Goal: Information Seeking & Learning: Learn about a topic

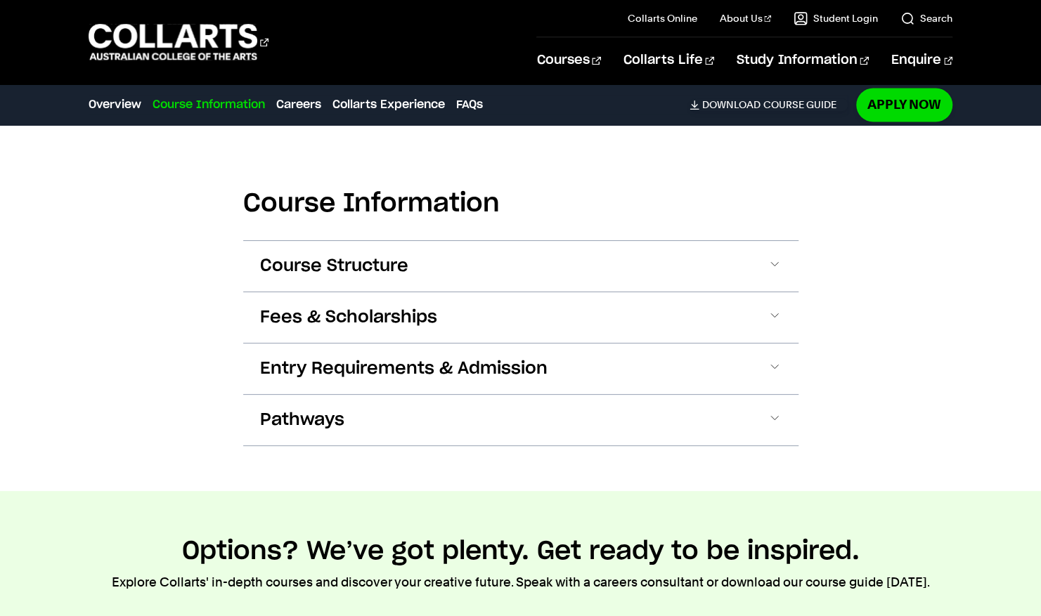
scroll to position [1310, 0]
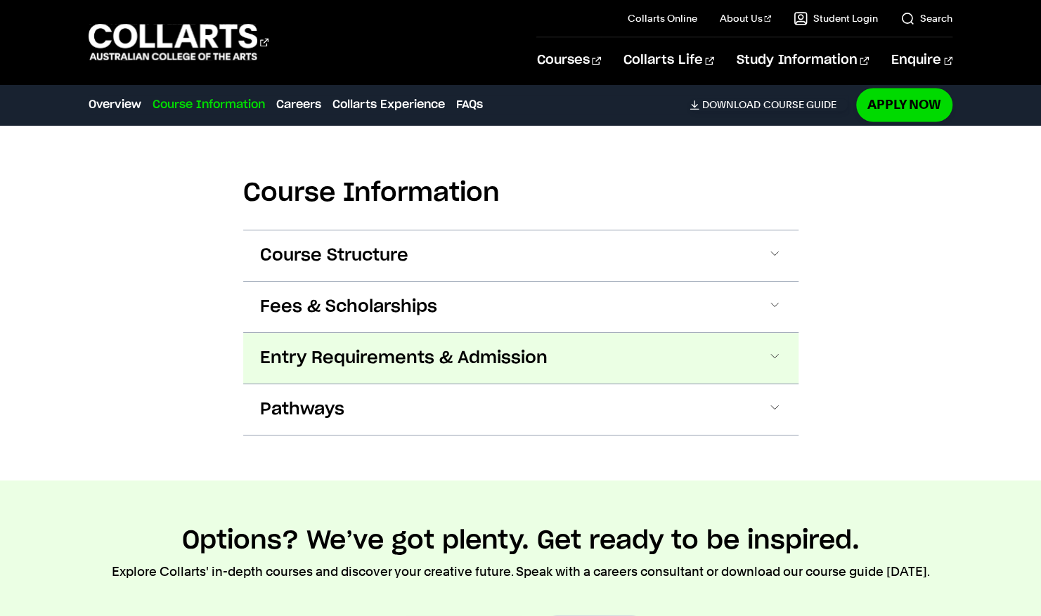
click at [772, 352] on span at bounding box center [775, 358] width 14 height 18
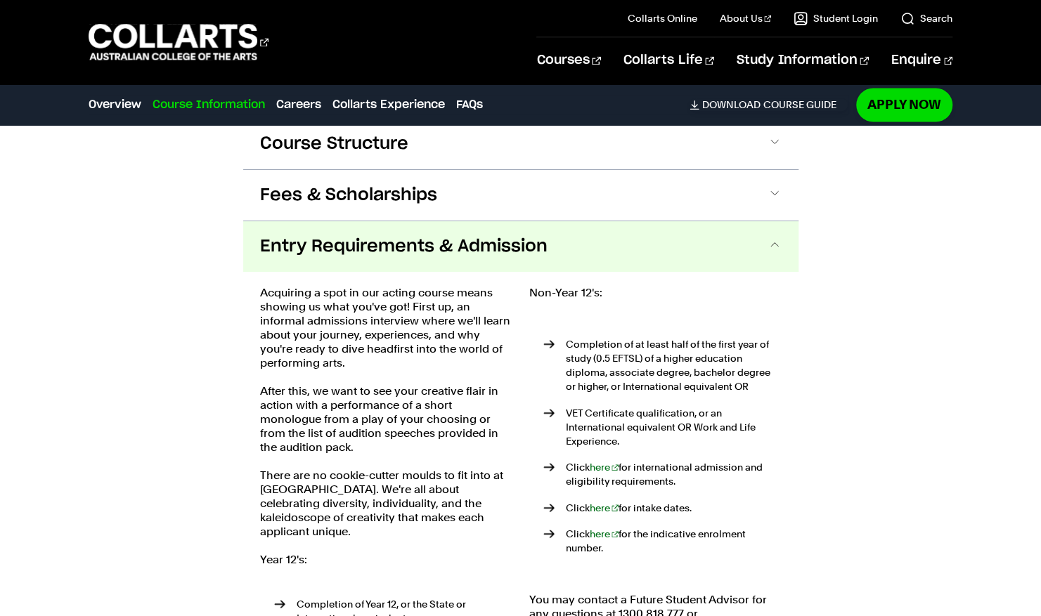
scroll to position [1514, 0]
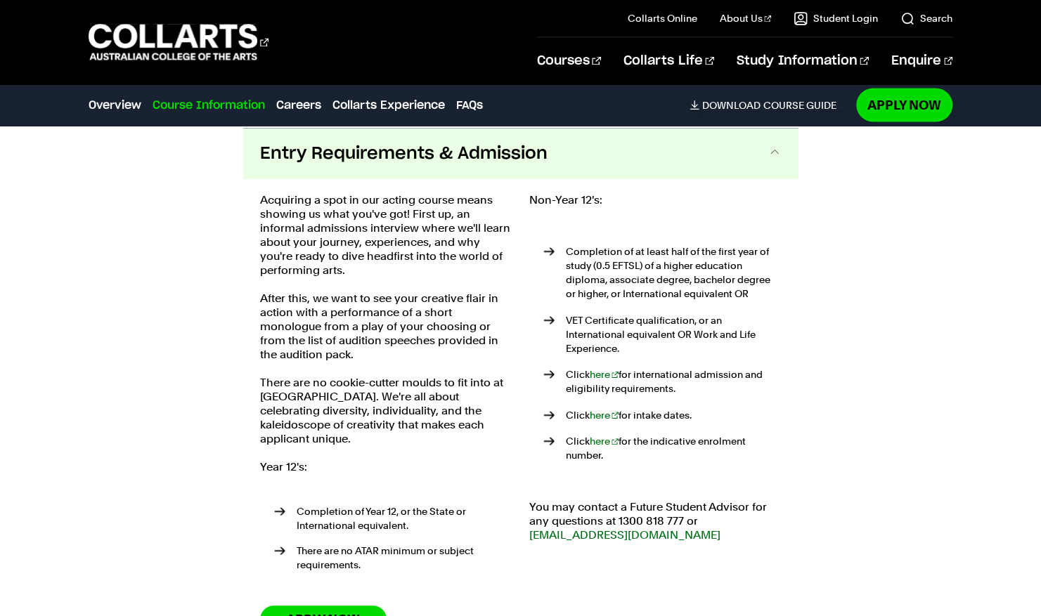
click at [898, 420] on div "Course Information Course Structure Bachelor of Performing Arts (Acting) The Ba…" at bounding box center [520, 325] width 1041 height 837
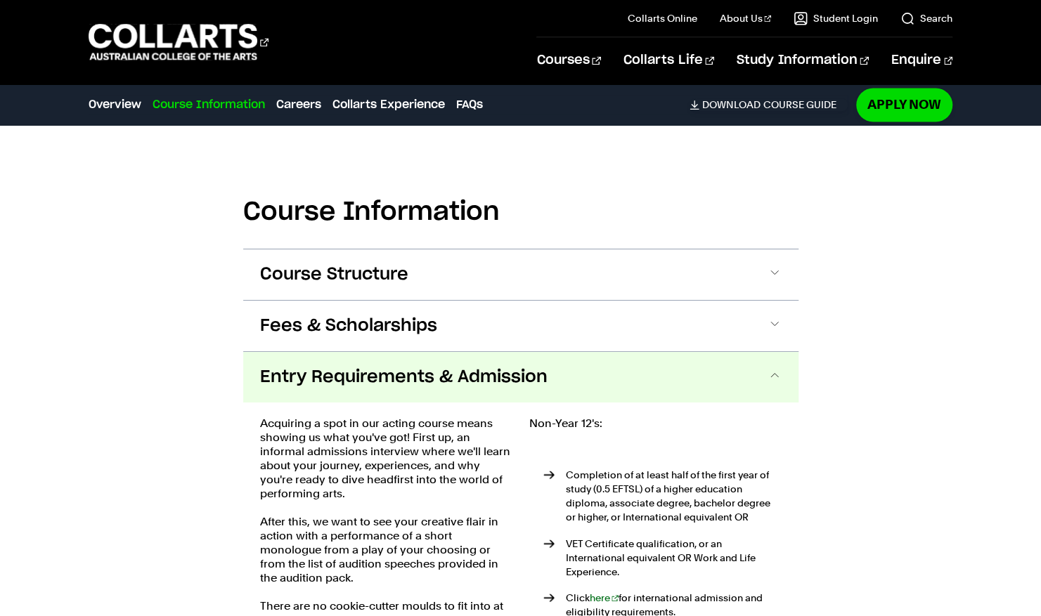
scroll to position [1288, 0]
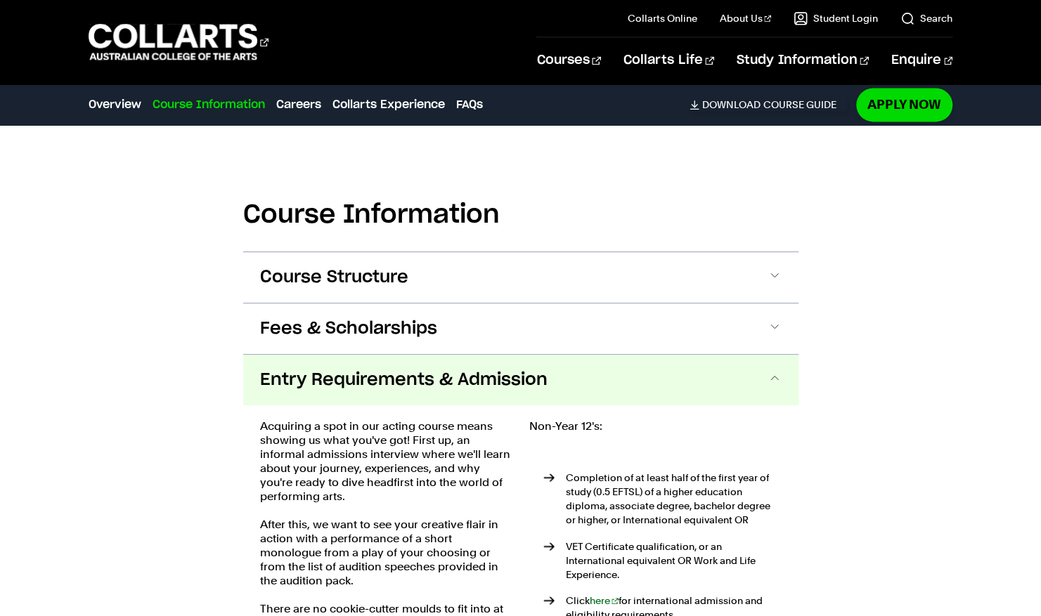
click at [380, 385] on span "Entry Requirements & Admission" at bounding box center [403, 380] width 287 height 22
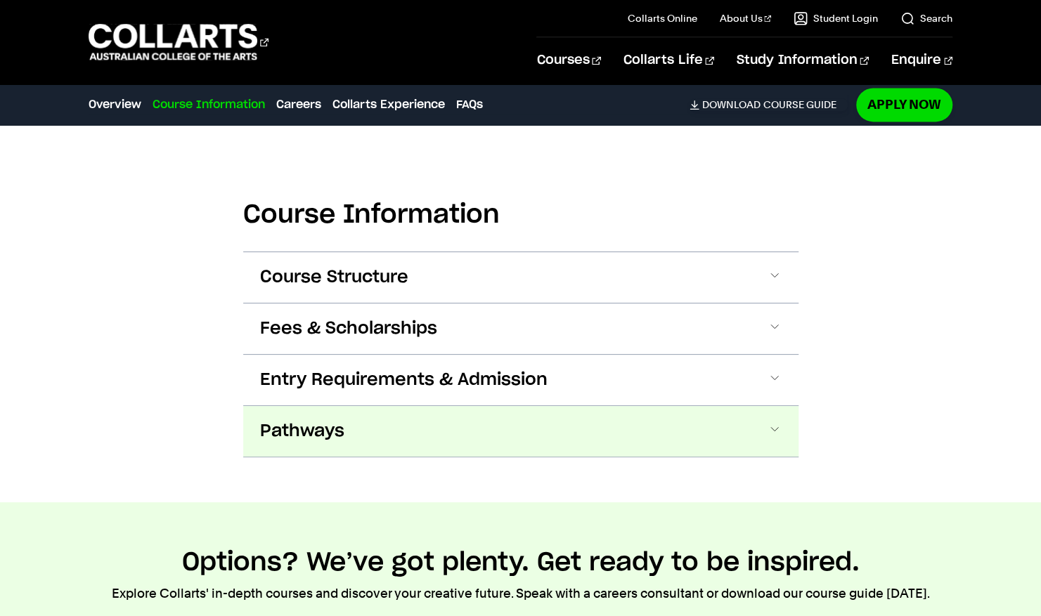
click at [362, 425] on button "Pathways" at bounding box center [520, 431] width 555 height 51
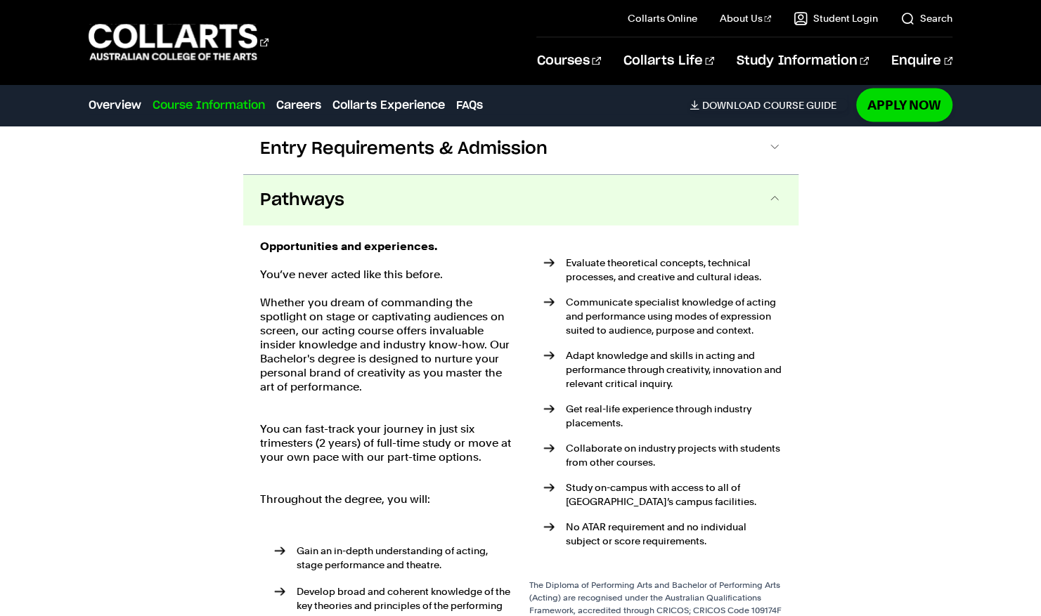
scroll to position [1518, 0]
click at [410, 188] on button "Pathways" at bounding box center [520, 201] width 555 height 51
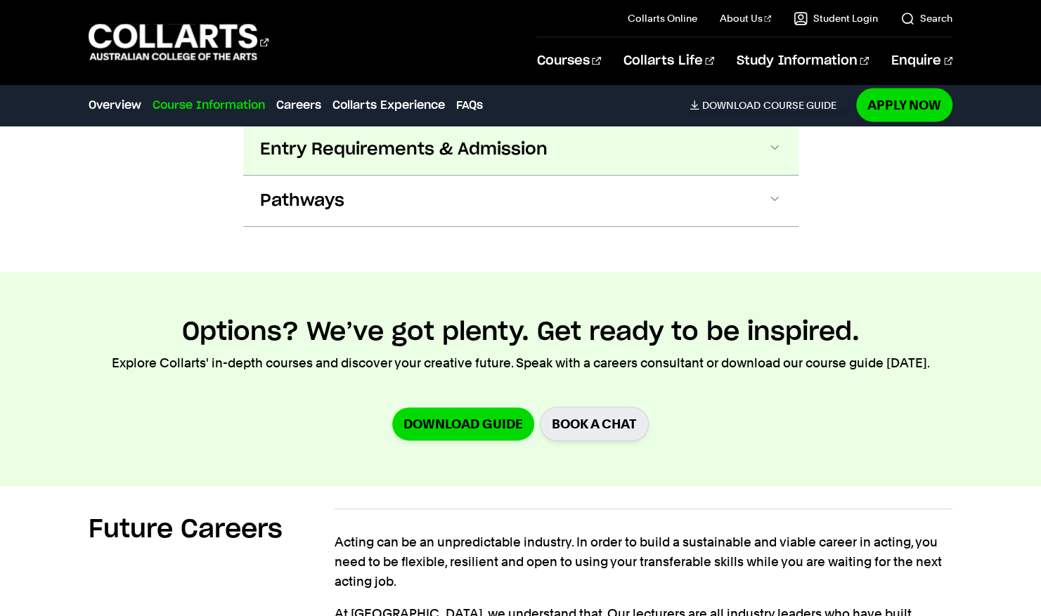
click at [436, 157] on span "Entry Requirements & Admission" at bounding box center [403, 149] width 287 height 22
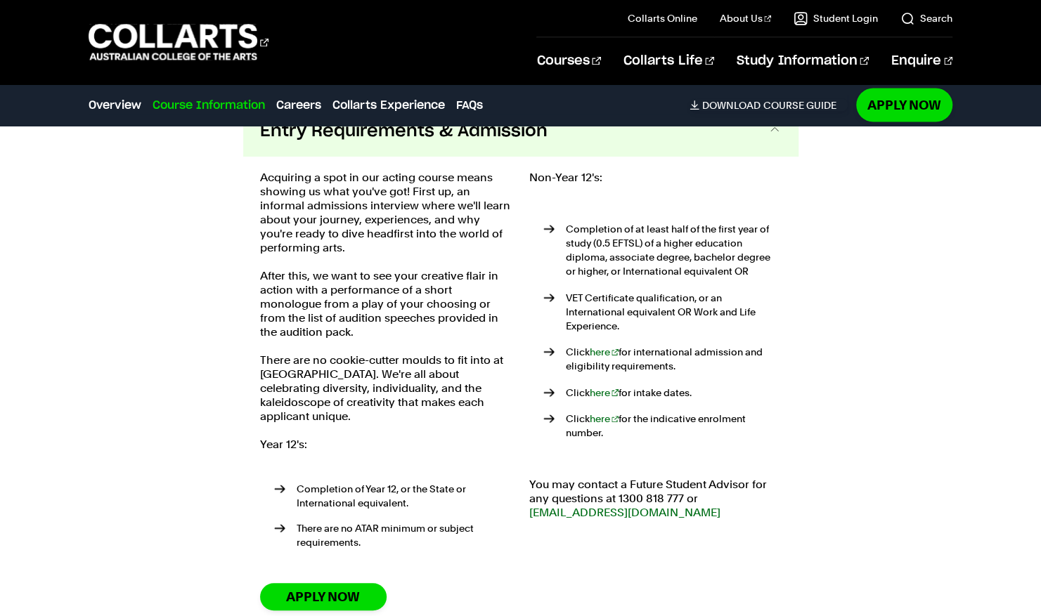
scroll to position [1544, 0]
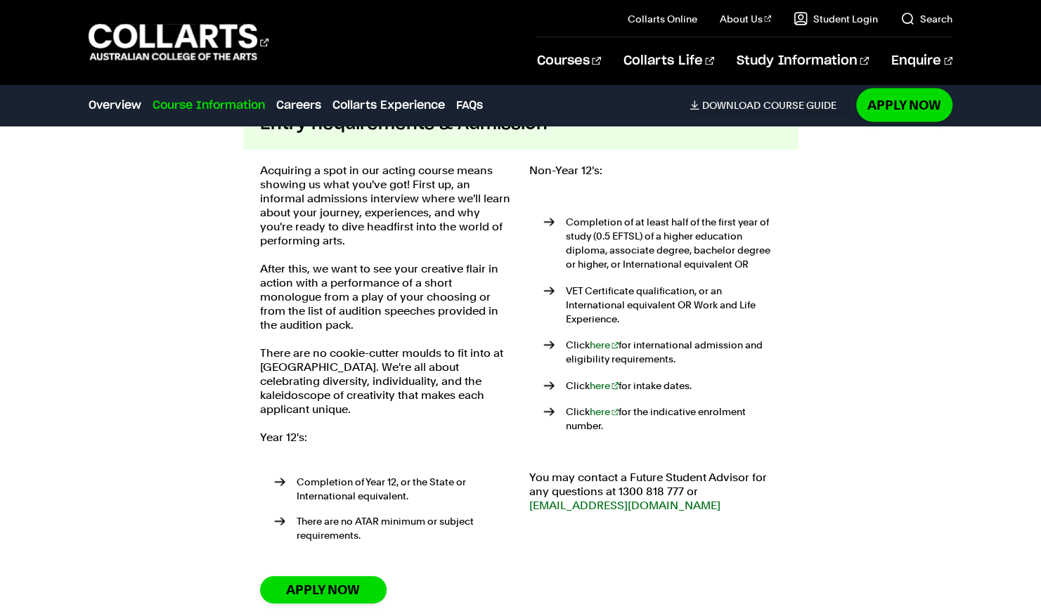
click at [221, 396] on div "Course Information Course Structure Bachelor of Performing Arts (Acting) The Ba…" at bounding box center [520, 296] width 1041 height 837
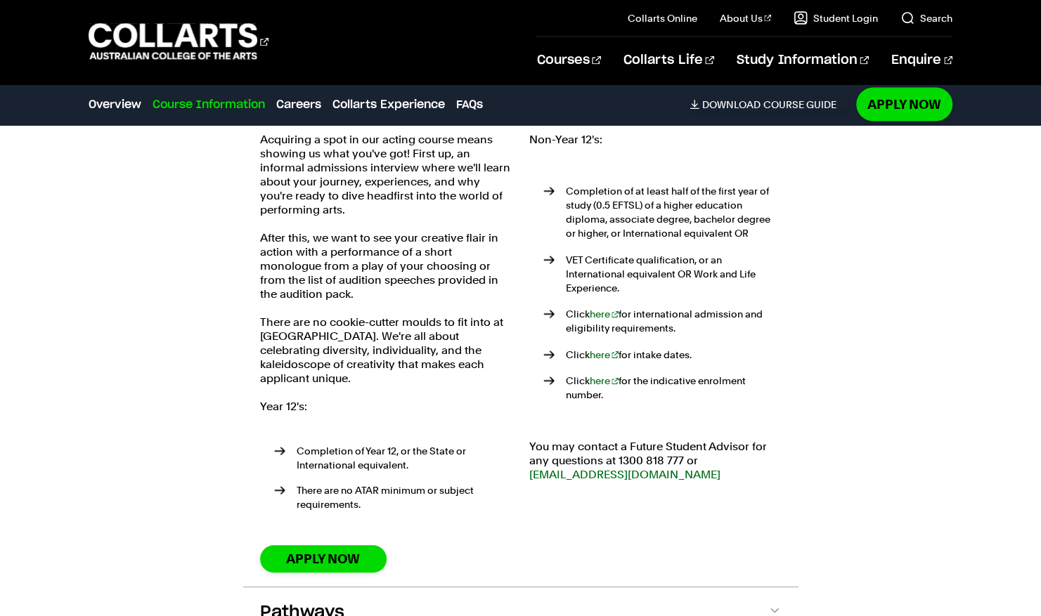
scroll to position [1576, 0]
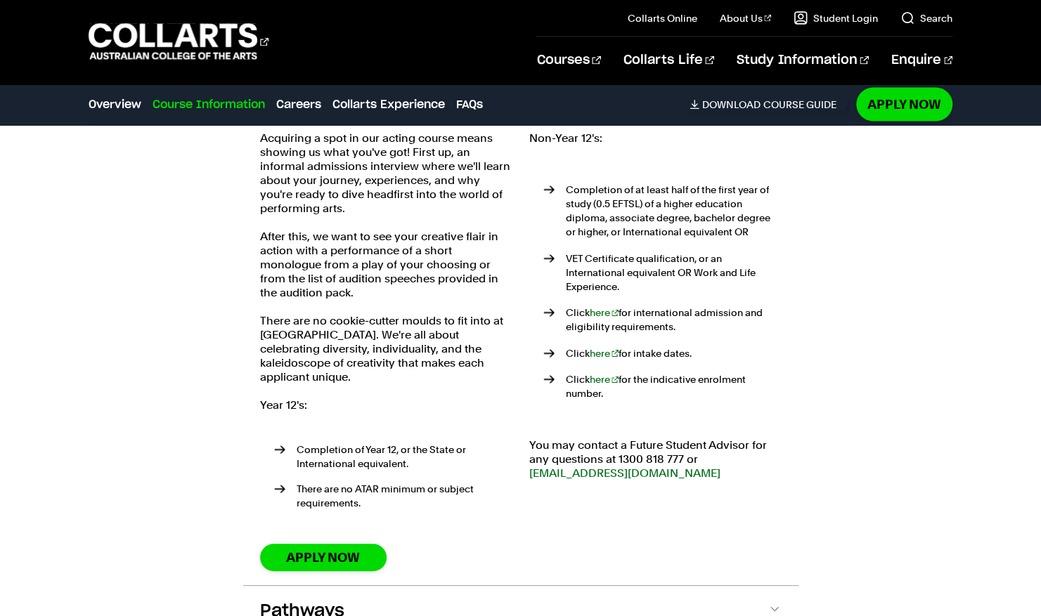
click at [230, 363] on div "Course Information Course Structure Bachelor of Performing Arts (Acting) The Ba…" at bounding box center [520, 263] width 1041 height 837
click at [924, 439] on div "Course Information Course Structure Bachelor of Performing Arts (Acting) The Ba…" at bounding box center [520, 263] width 1041 height 837
click at [940, 530] on div "Course Information Course Structure Bachelor of Performing Arts (Acting) The Ba…" at bounding box center [520, 263] width 1041 height 837
click at [865, 420] on div "Course Information Course Structure Bachelor of Performing Arts (Acting) The Ba…" at bounding box center [520, 263] width 1041 height 837
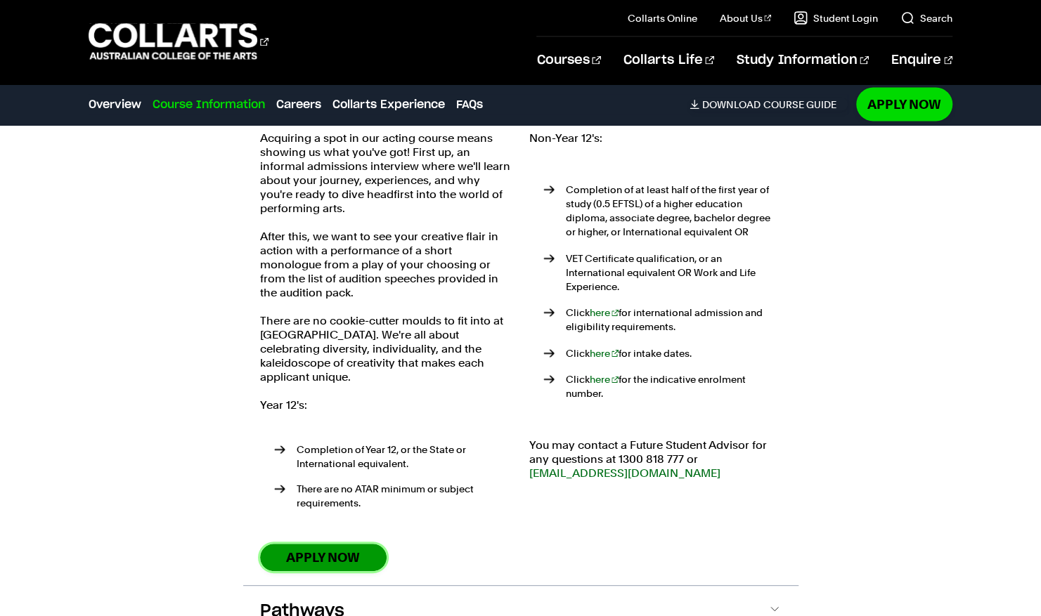
click at [356, 544] on link "Apply Now" at bounding box center [323, 557] width 127 height 27
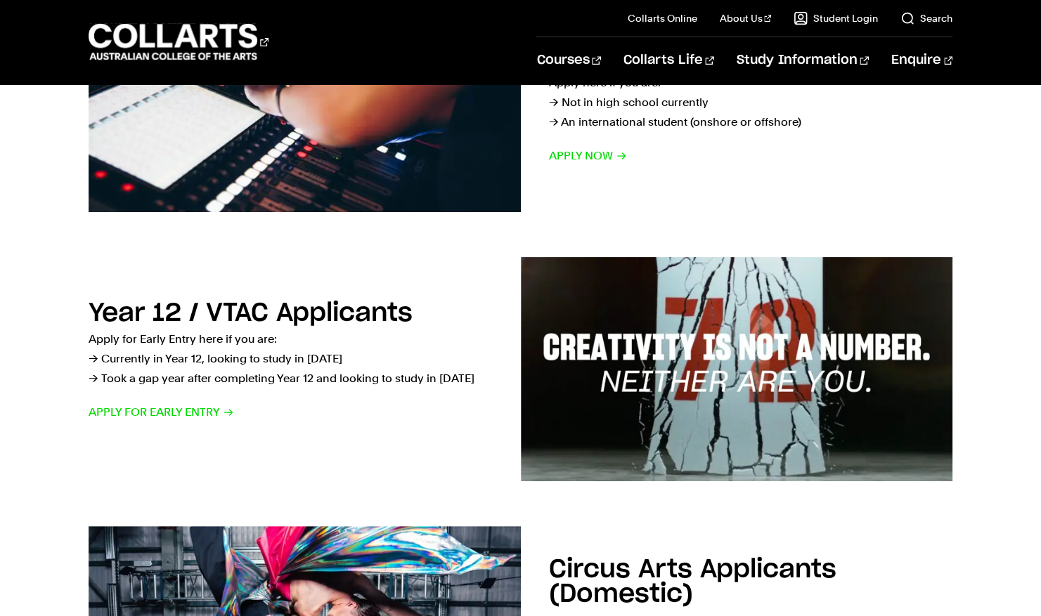
scroll to position [360, 0]
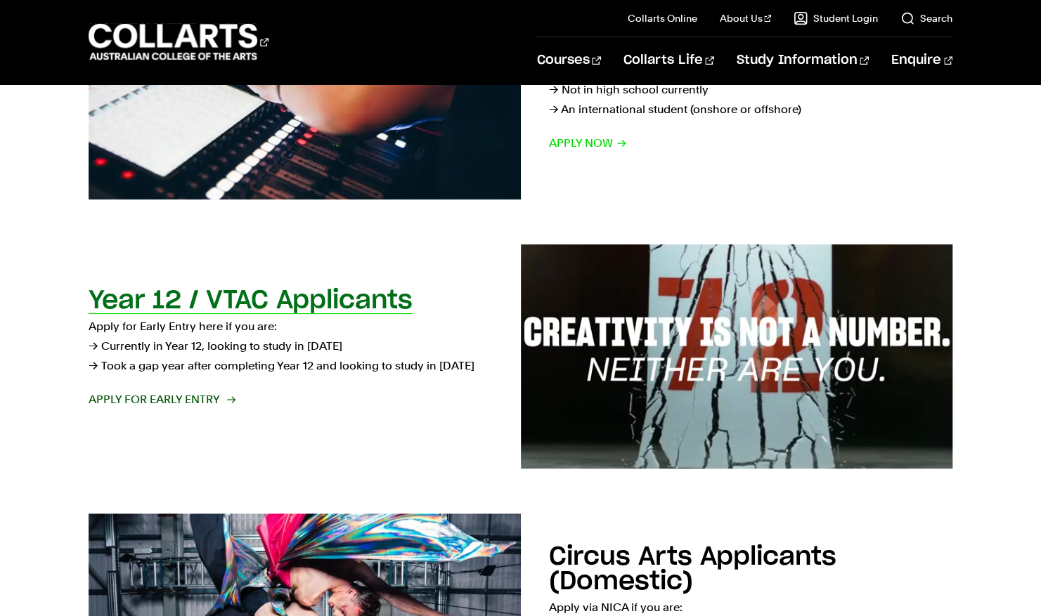
click at [190, 402] on span "Apply for Early Entry" at bounding box center [162, 400] width 146 height 20
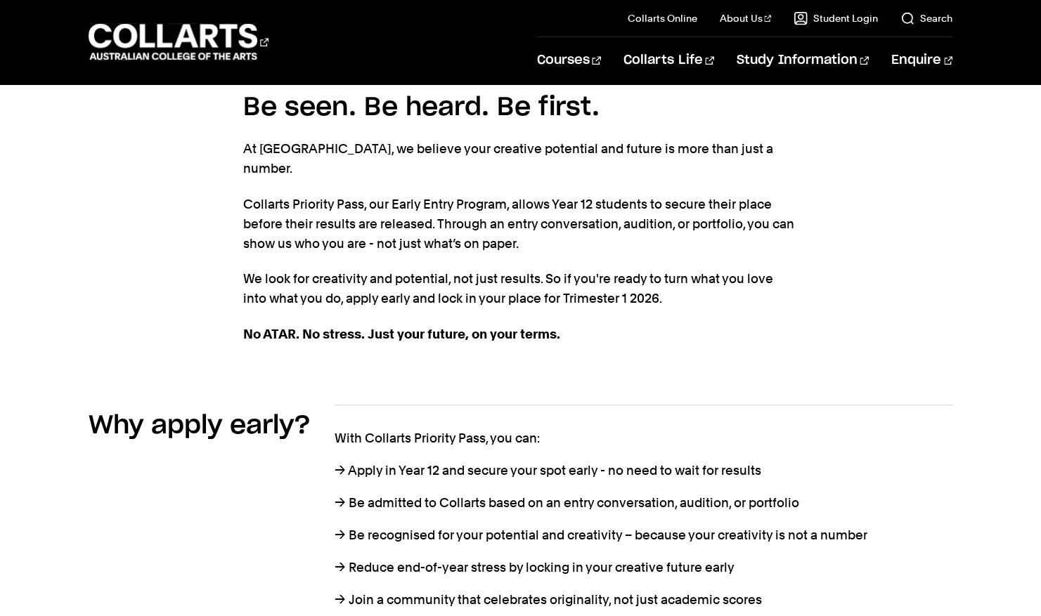
scroll to position [401, 0]
click at [957, 493] on div "Why apply early? With Collarts Priority Pass, you can: → Apply in Year 12 and s…" at bounding box center [520, 510] width 1041 height 257
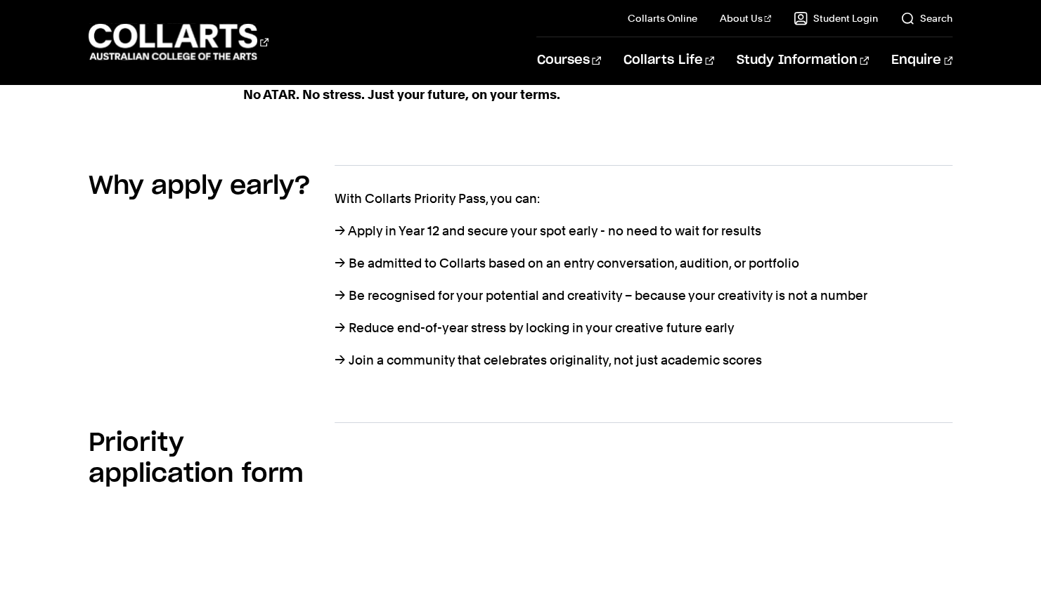
scroll to position [645, 0]
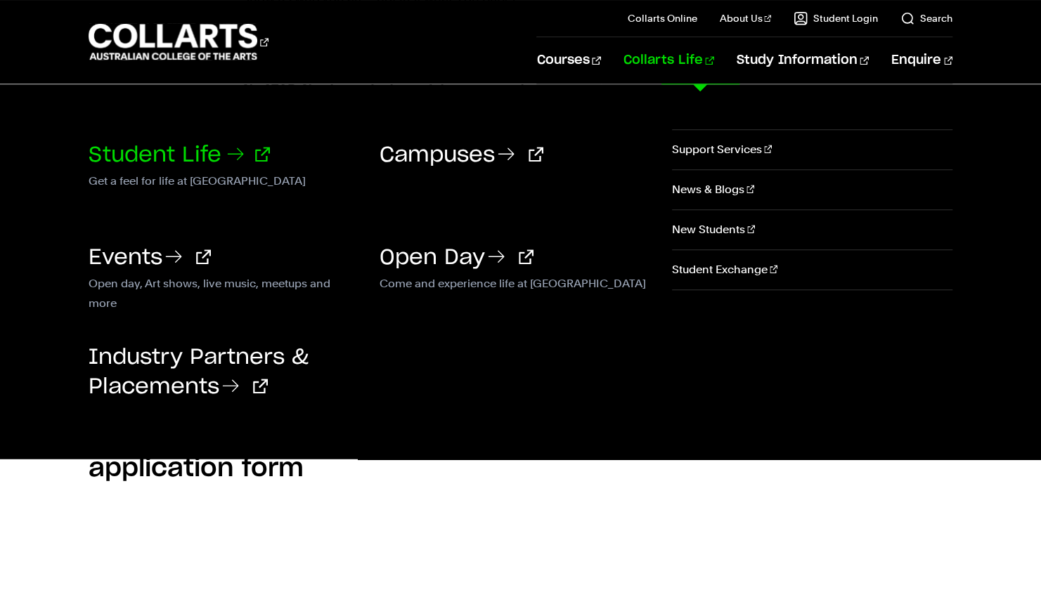
click at [209, 150] on link "Student Life" at bounding box center [179, 155] width 181 height 21
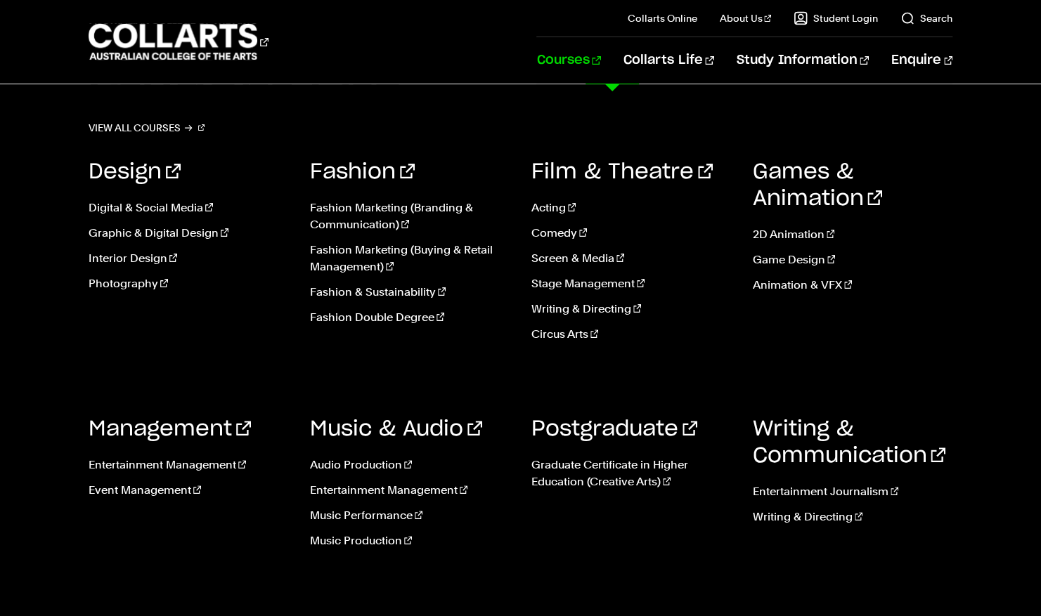
scroll to position [83, 0]
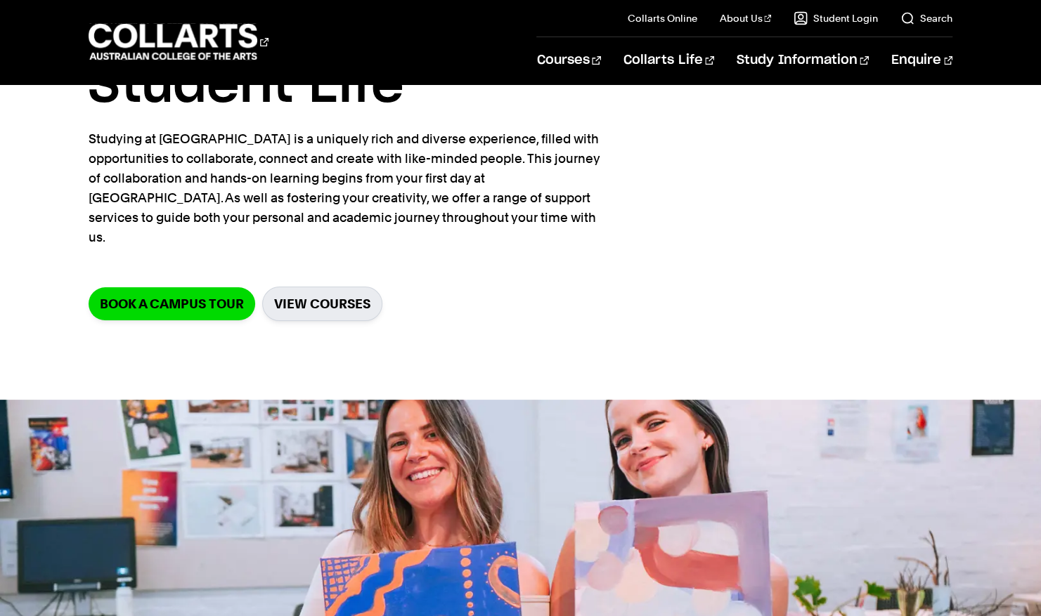
click at [973, 308] on div "Home Collarts life Student Life Student Life Studying at Collarts is a uniquely…" at bounding box center [520, 183] width 1041 height 365
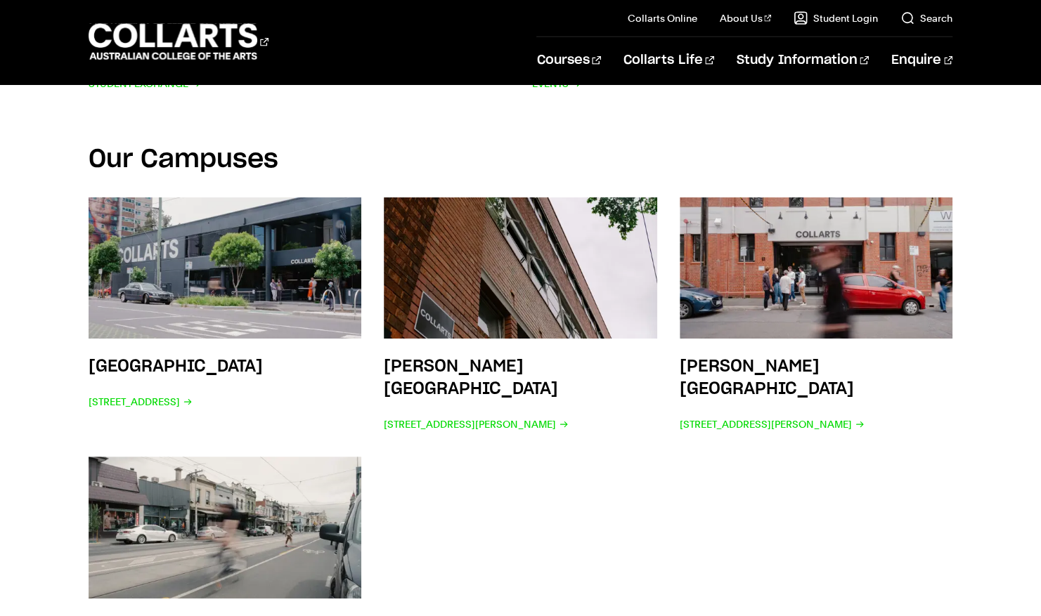
scroll to position [2126, 0]
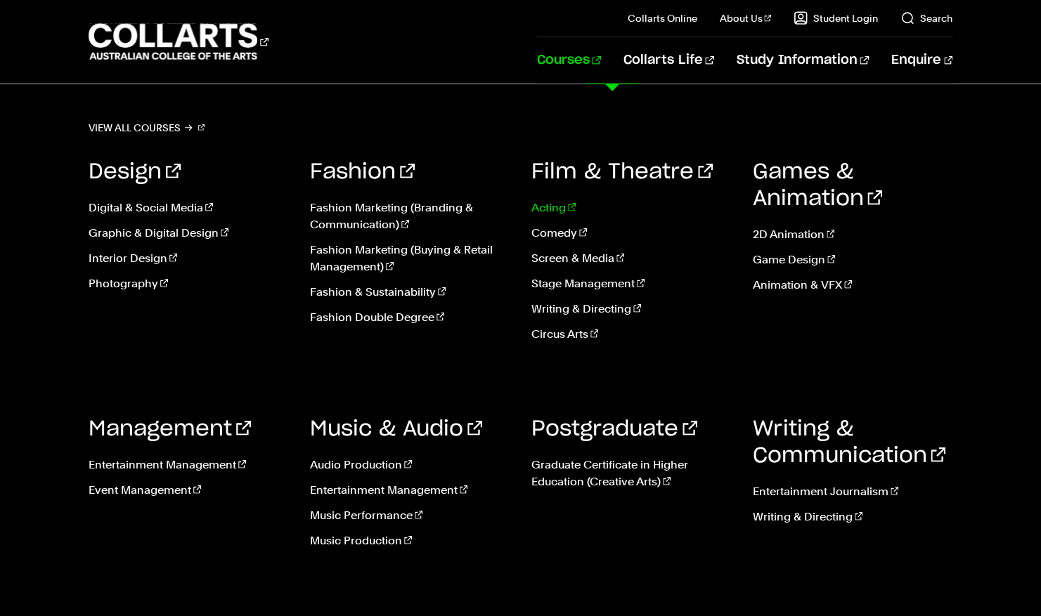
click at [557, 213] on link "Acting" at bounding box center [631, 208] width 200 height 17
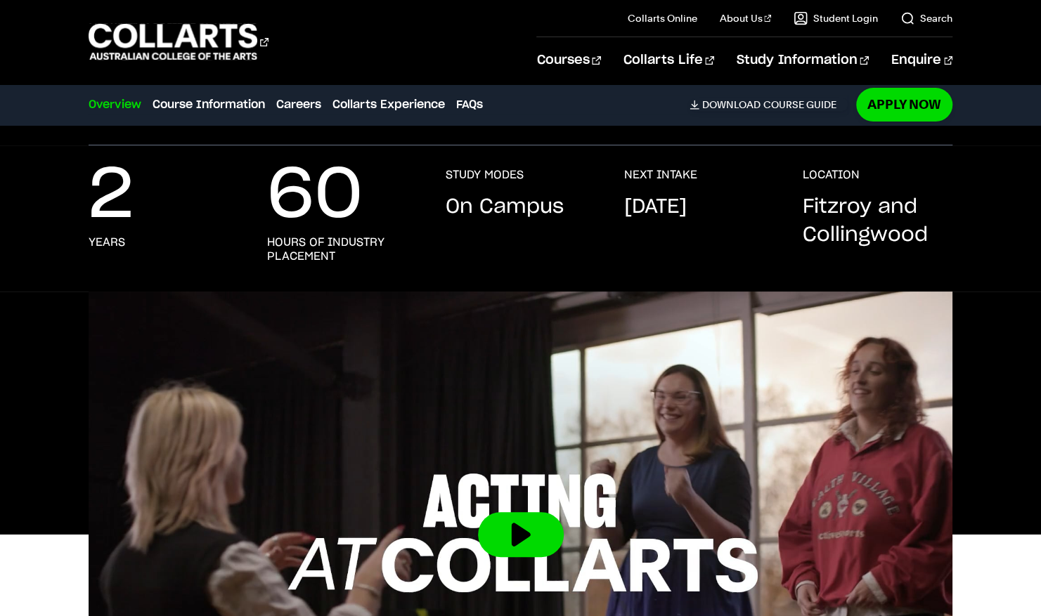
scroll to position [256, 0]
click at [827, 209] on p "Fitzroy and Collingwood" at bounding box center [877, 222] width 150 height 56
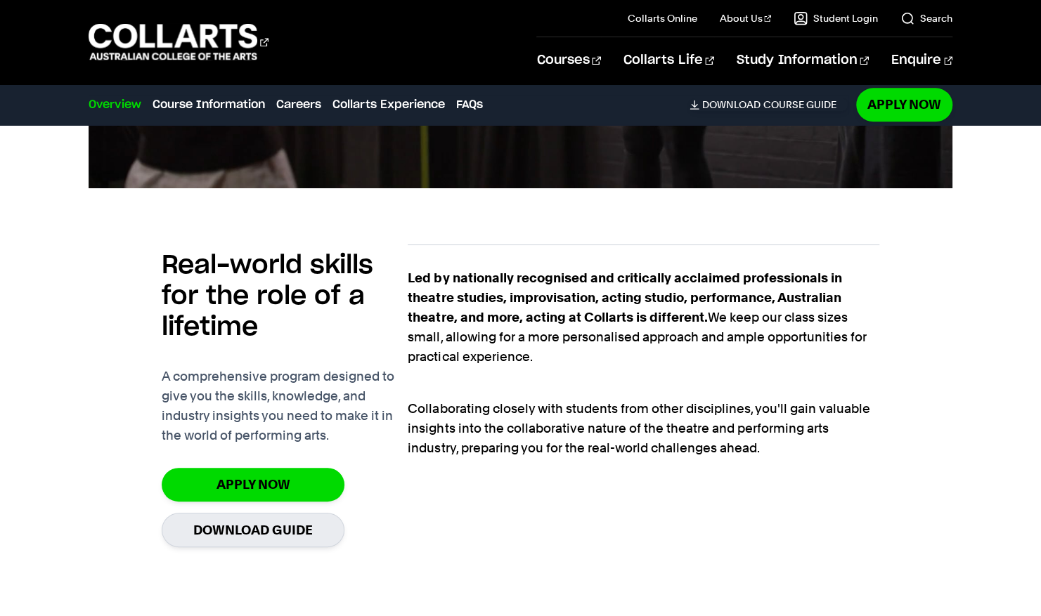
scroll to position [846, 0]
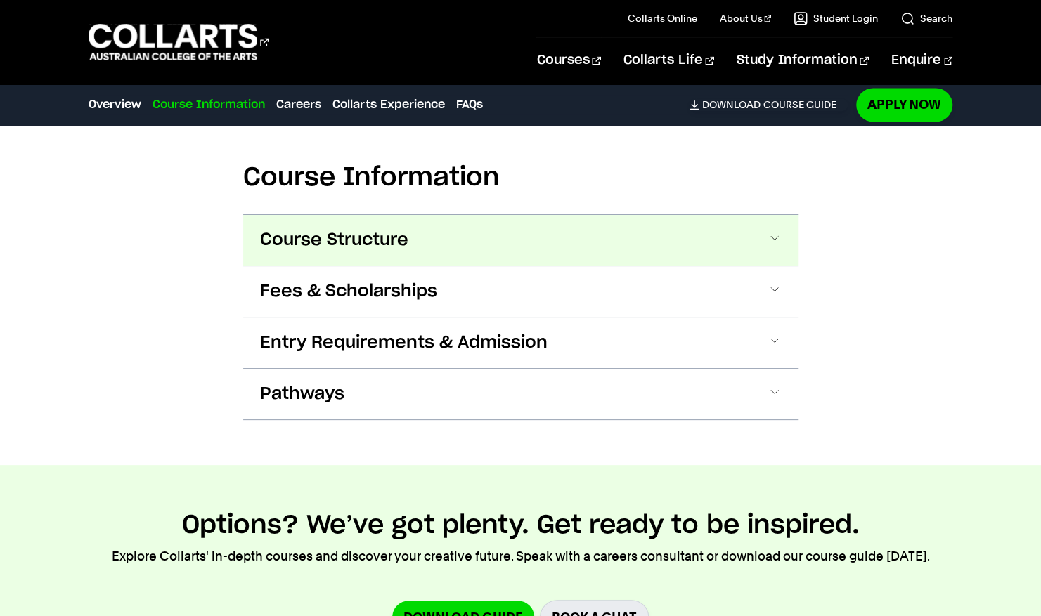
click at [584, 234] on button "Course Structure" at bounding box center [520, 240] width 555 height 51
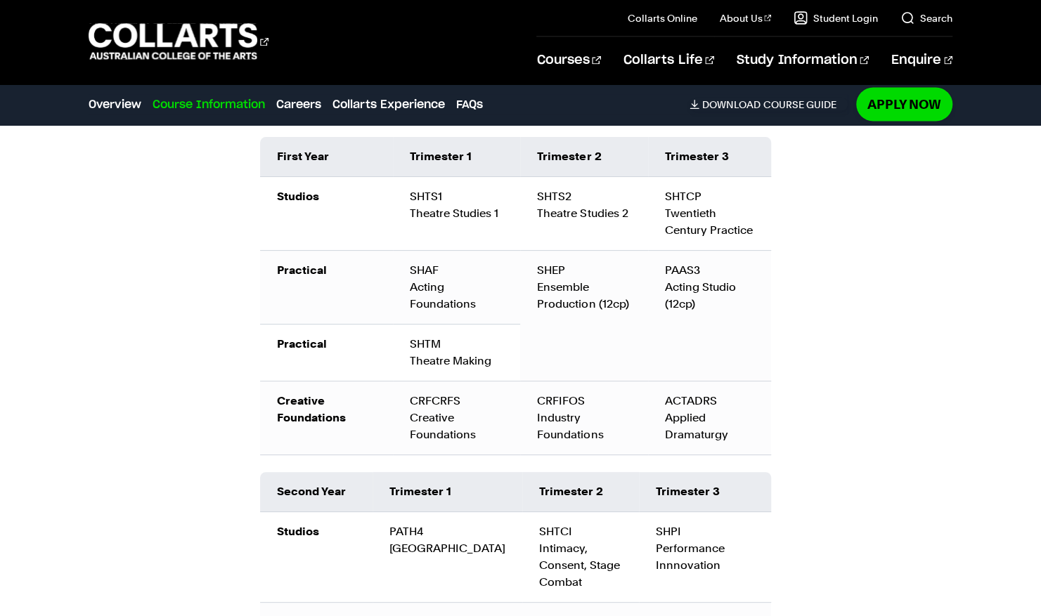
scroll to position [1600, 0]
click at [842, 398] on div "Course Information Course Structure Bachelor of Performing Arts (Acting) The Ba…" at bounding box center [520, 480] width 1041 height 1318
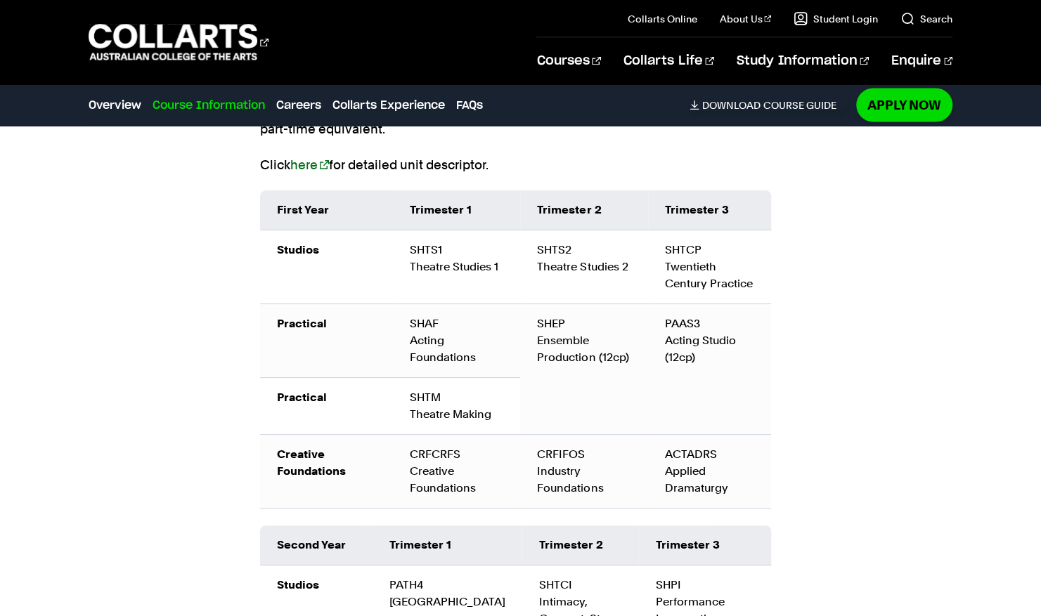
scroll to position [1539, 0]
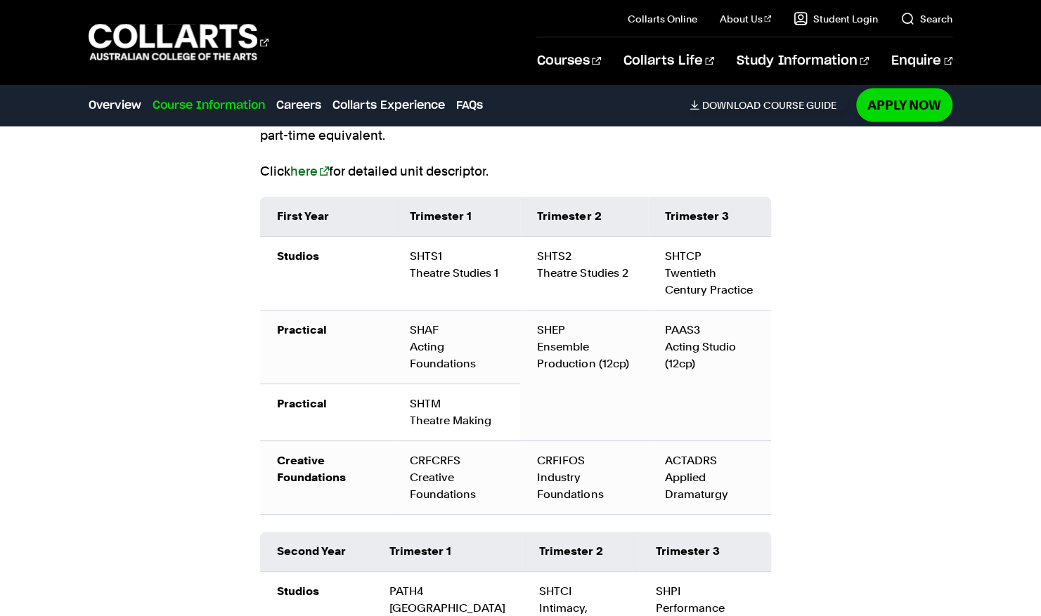
click at [890, 465] on div "Course Information Course Structure Bachelor of Performing Arts (Acting) The Ba…" at bounding box center [520, 541] width 1041 height 1318
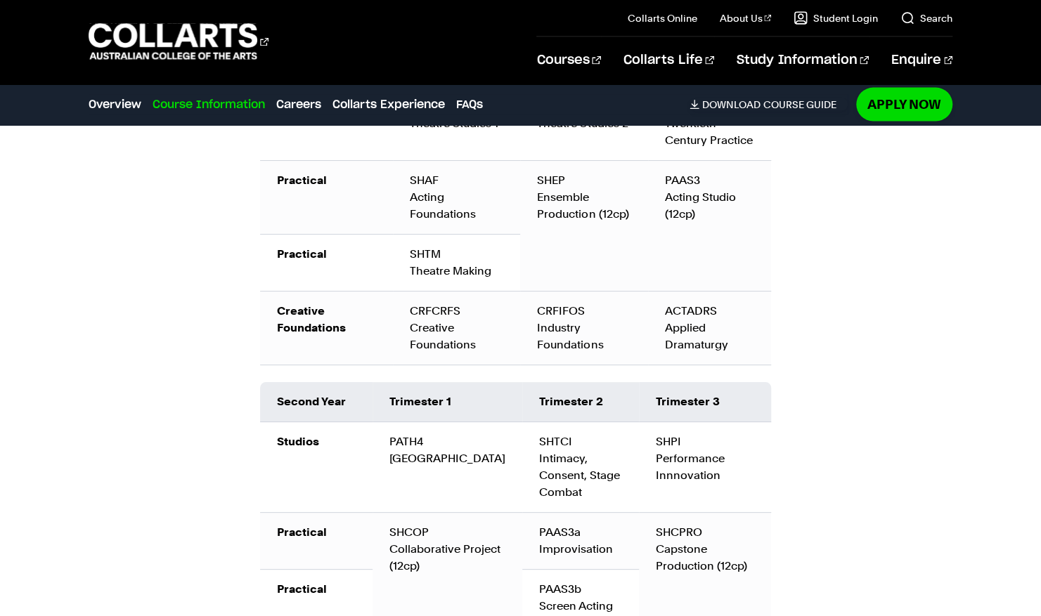
scroll to position [1692, 0]
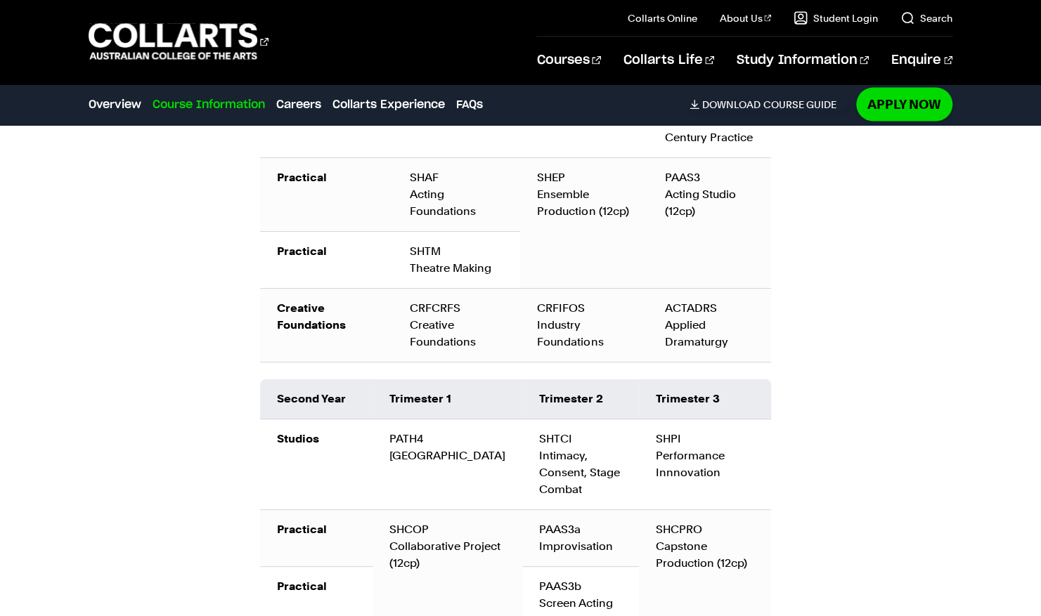
click at [840, 472] on div "Course Information Course Structure Bachelor of Performing Arts (Acting) The Ba…" at bounding box center [520, 388] width 1041 height 1318
drag, startPoint x: 840, startPoint y: 472, endPoint x: 840, endPoint y: 488, distance: 16.2
drag, startPoint x: 840, startPoint y: 488, endPoint x: 836, endPoint y: 536, distance: 48.7
click at [836, 536] on div "Course Information Course Structure Bachelor of Performing Arts (Acting) The Ba…" at bounding box center [520, 388] width 1041 height 1318
click at [850, 402] on div "Course Information Course Structure Bachelor of Performing Arts (Acting) The Ba…" at bounding box center [520, 388] width 1041 height 1318
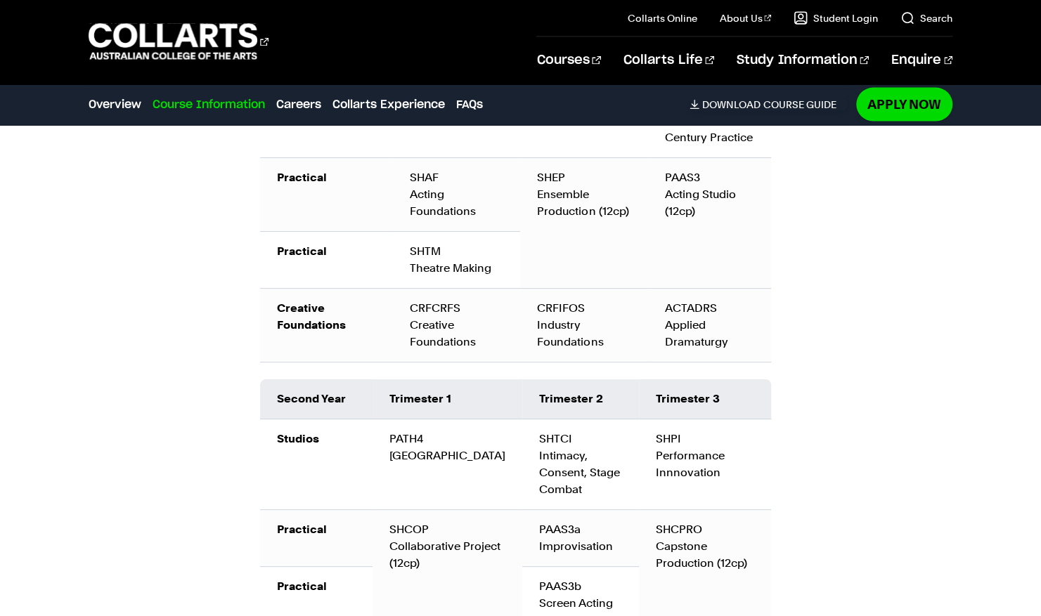
click at [826, 404] on div "Course Information Course Structure Bachelor of Performing Arts (Acting) The Ba…" at bounding box center [520, 388] width 1041 height 1318
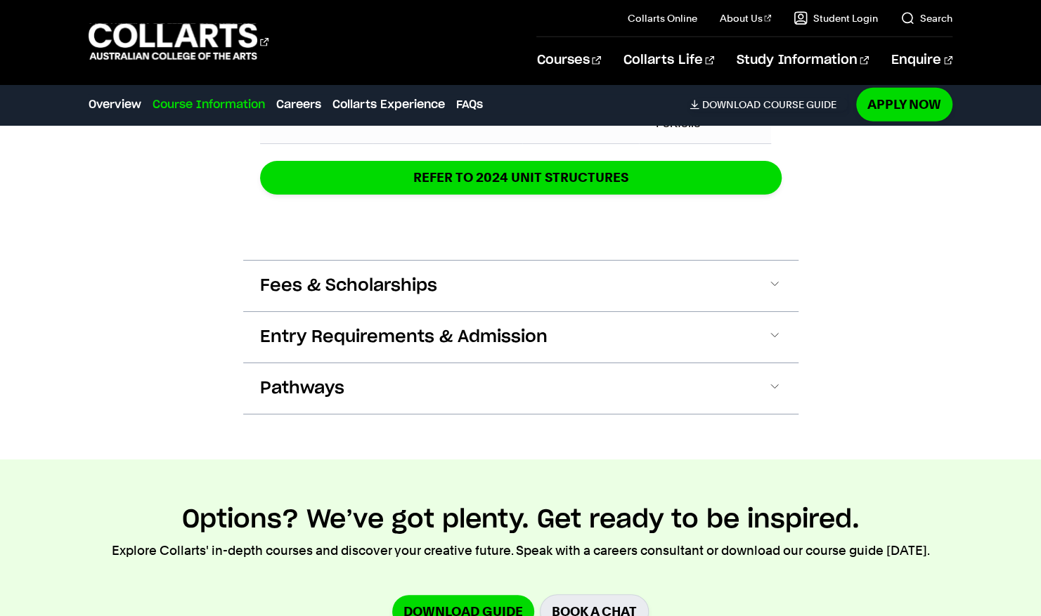
scroll to position [2281, 0]
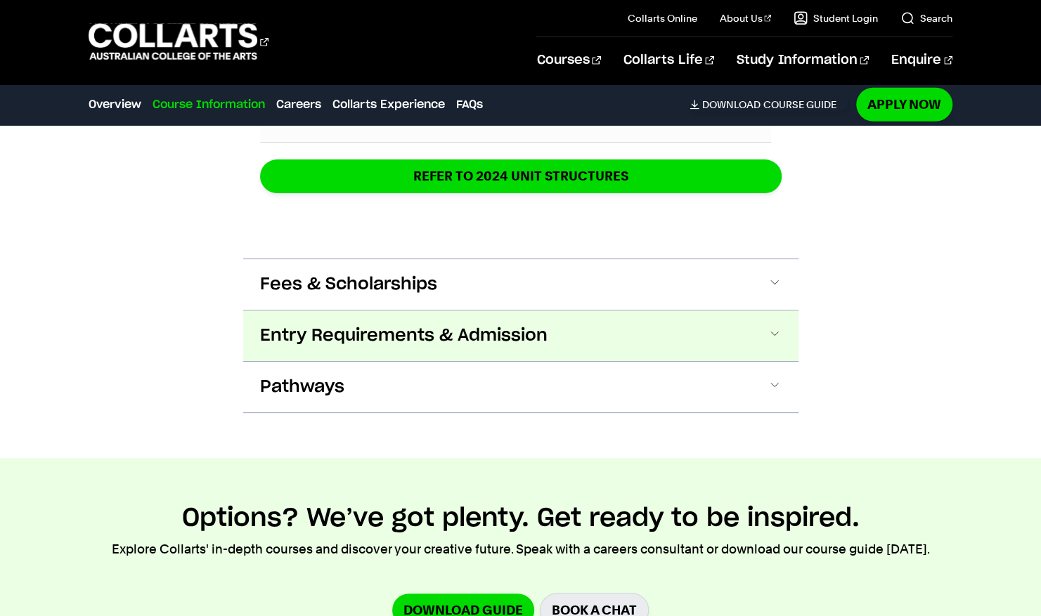
click at [387, 335] on span "Entry Requirements & Admission" at bounding box center [403, 336] width 287 height 22
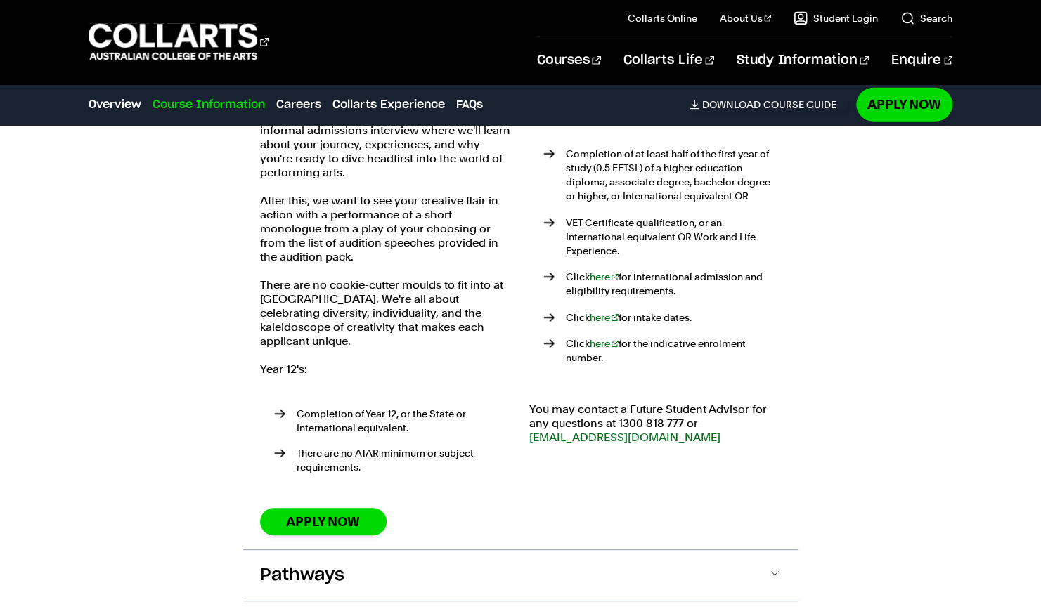
scroll to position [2534, 0]
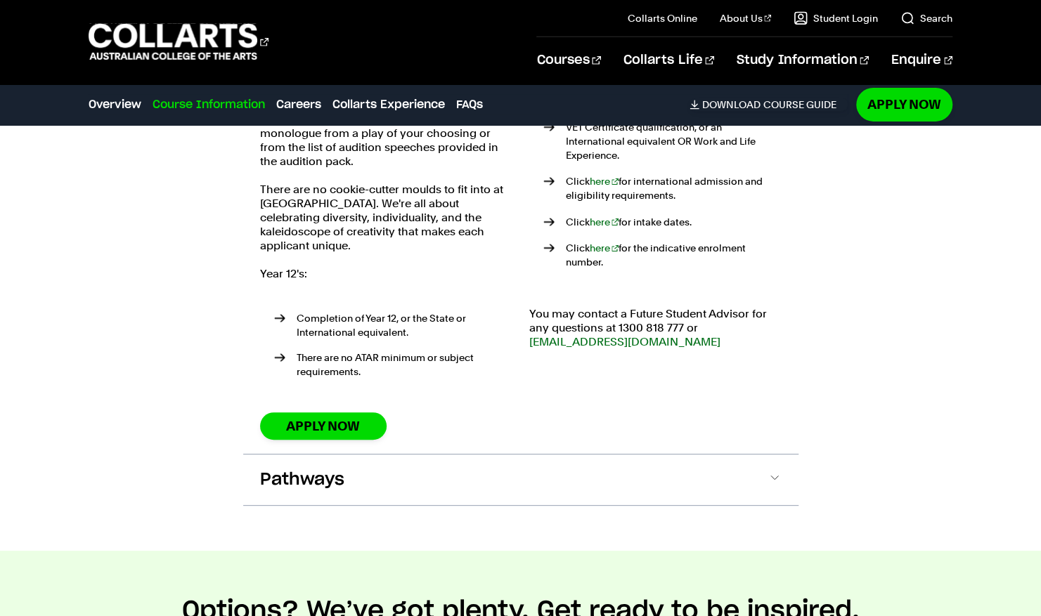
scroll to position [2659, 0]
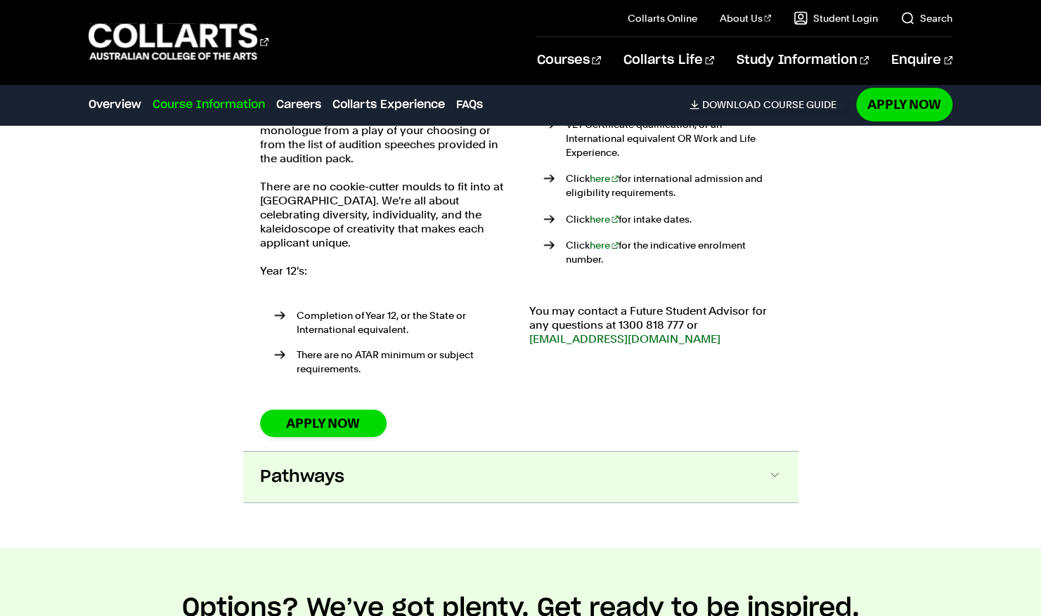
click at [350, 459] on button "Pathways" at bounding box center [520, 477] width 555 height 51
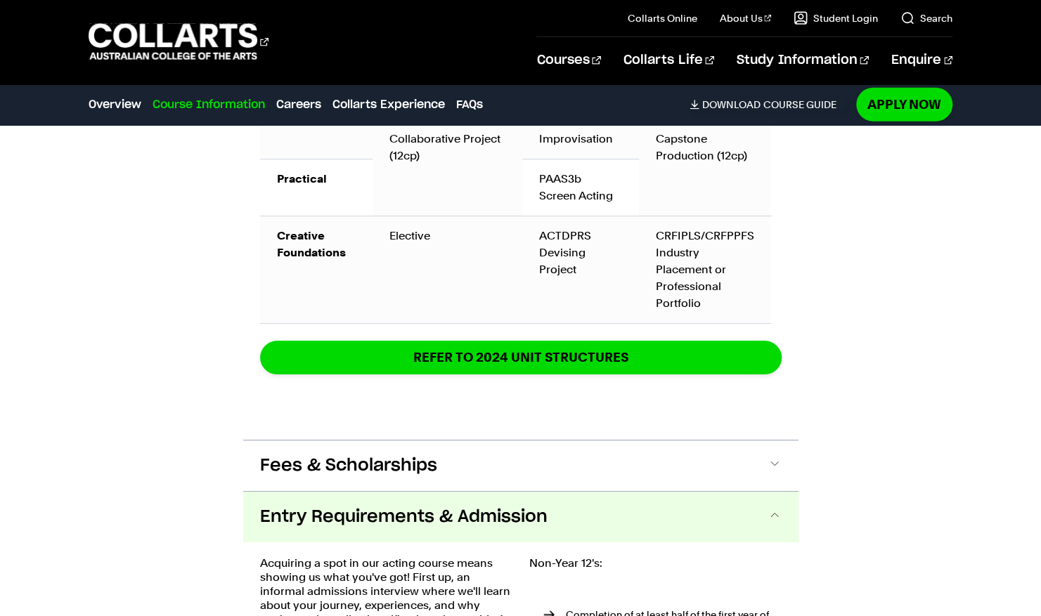
scroll to position [2099, 0]
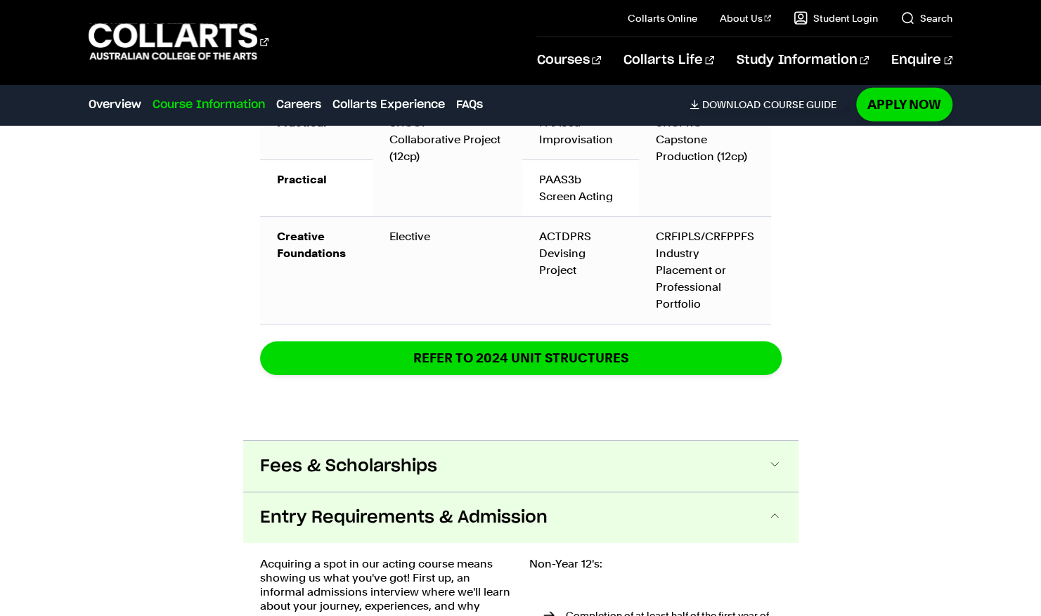
click at [347, 471] on span "Fees & Scholarships" at bounding box center [348, 466] width 177 height 22
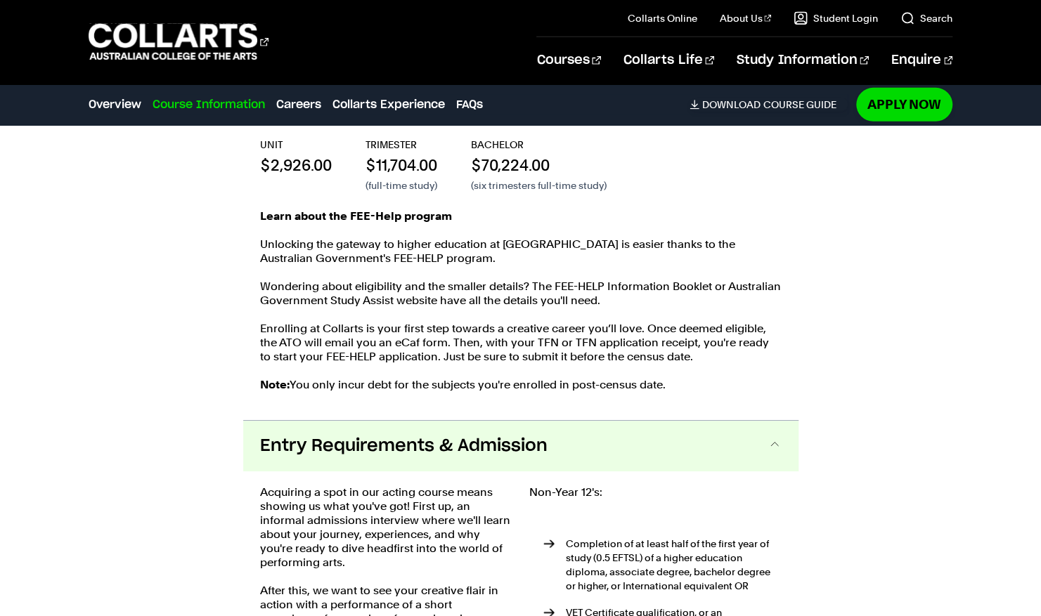
scroll to position [2547, 0]
click at [886, 444] on div "Course Information Course Structure Bachelor of Performing Arts (Acting) The Ba…" at bounding box center [520, 175] width 1041 height 2602
click at [845, 580] on div "Course Information Course Structure Bachelor of Performing Arts (Acting) The Ba…" at bounding box center [520, 175] width 1041 height 2602
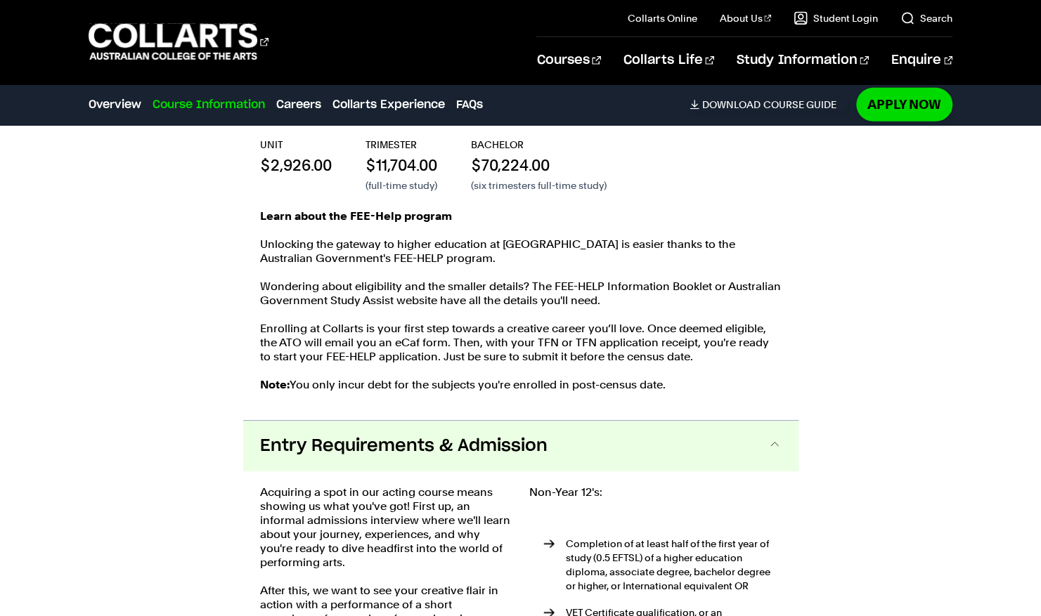
click at [775, 347] on p "Enrolling at Collarts is your first step towards a creative career you’ll love.…" at bounding box center [521, 343] width 522 height 42
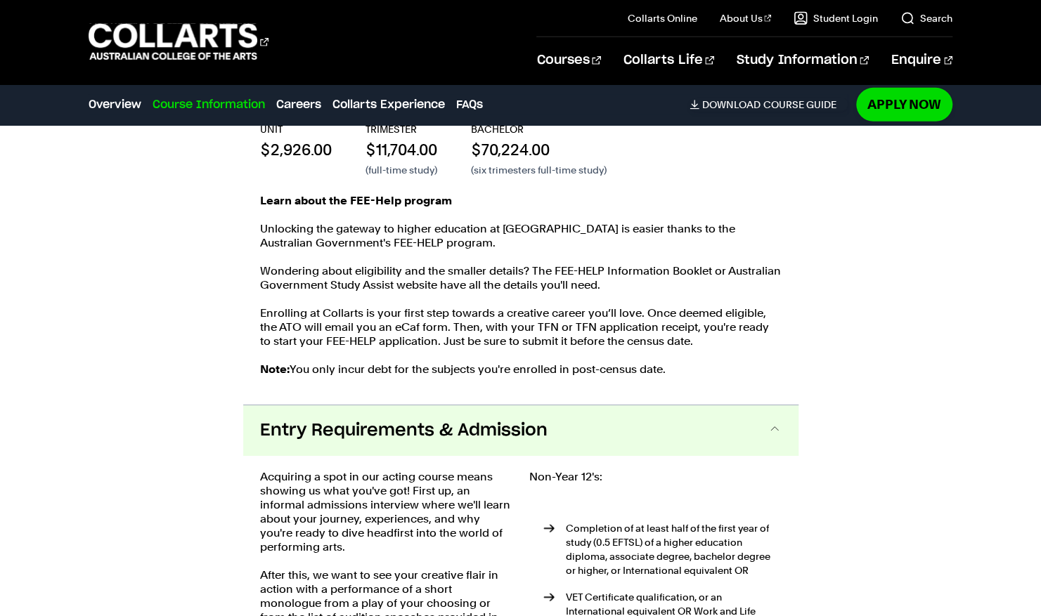
scroll to position [2577, 0]
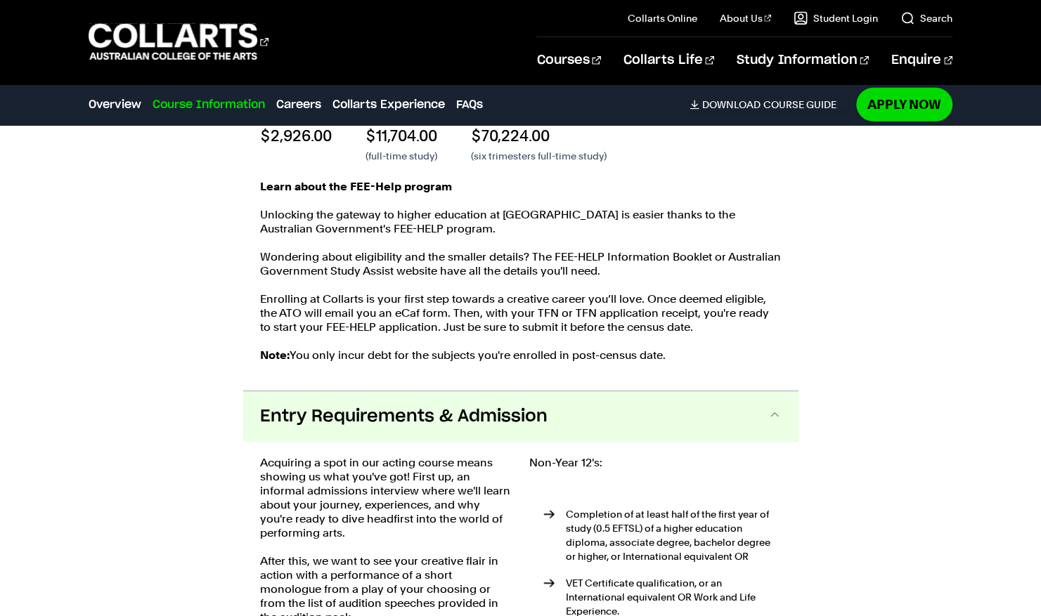
click at [776, 409] on span at bounding box center [775, 417] width 14 height 18
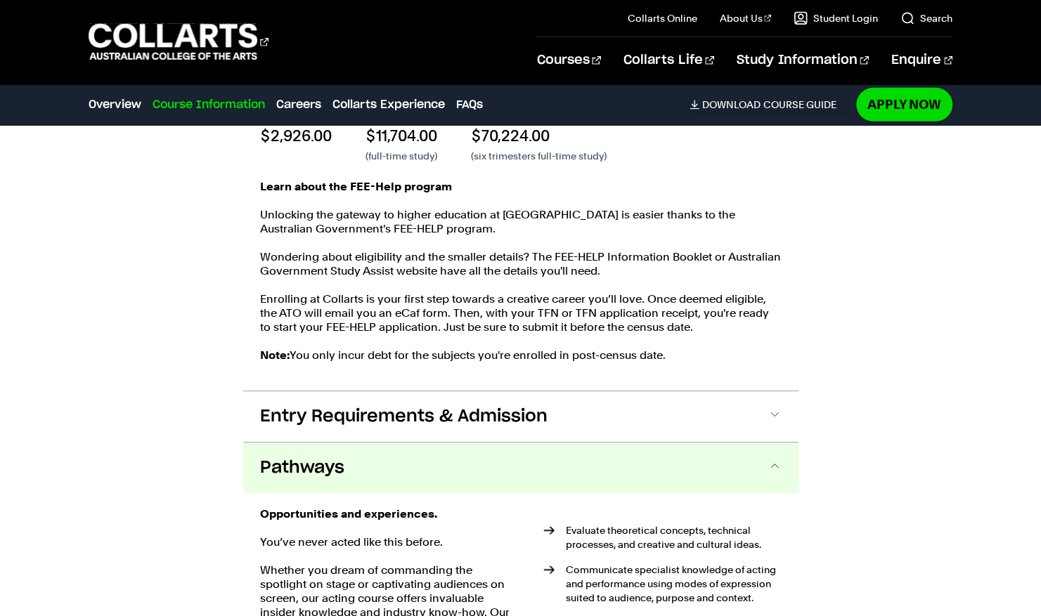
click at [782, 468] on button "Pathways" at bounding box center [520, 468] width 555 height 51
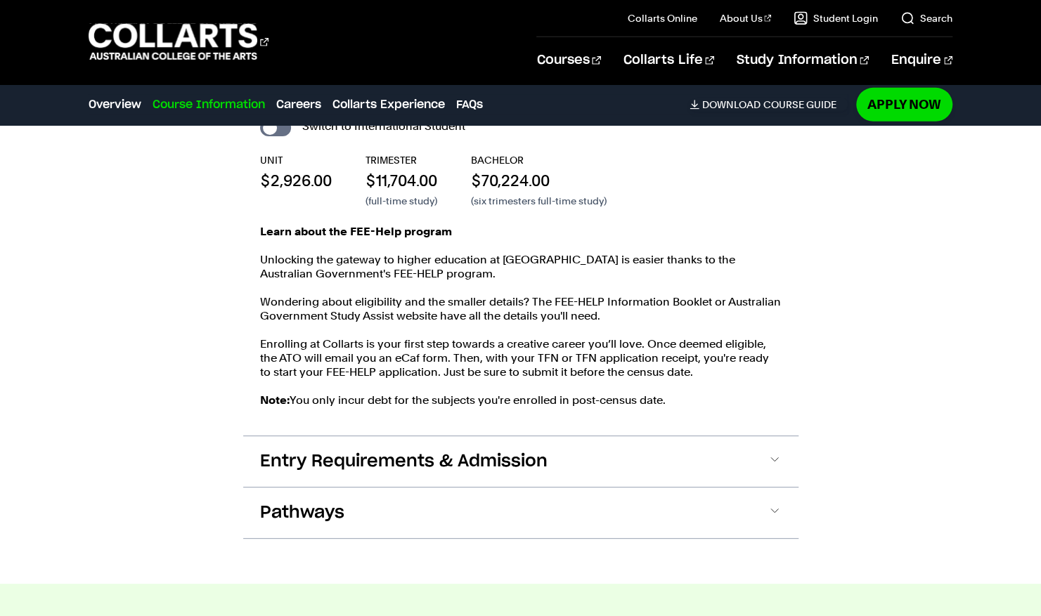
scroll to position [2530, 0]
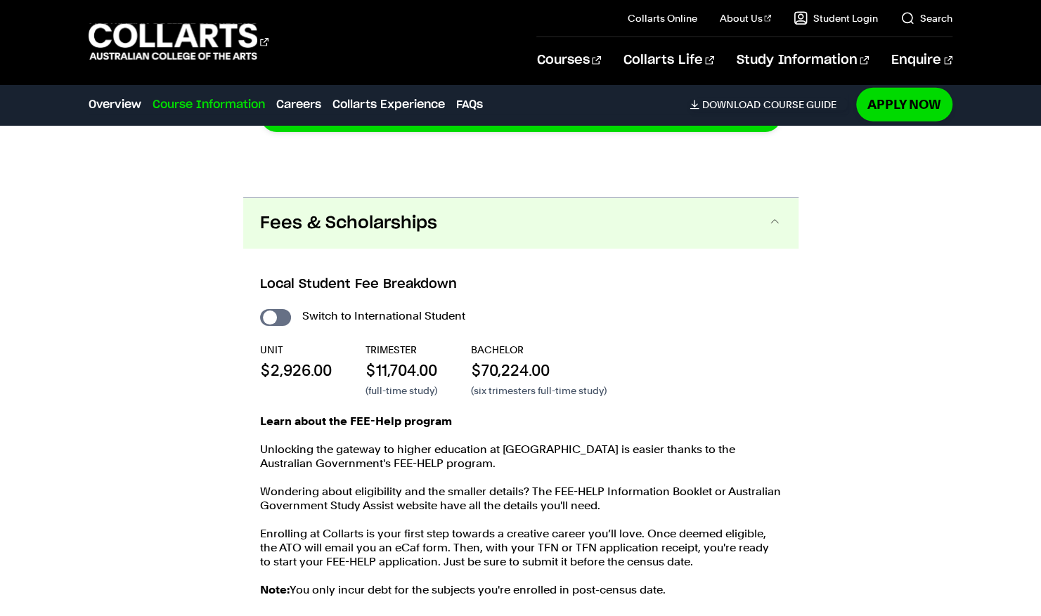
scroll to position [2304, 0]
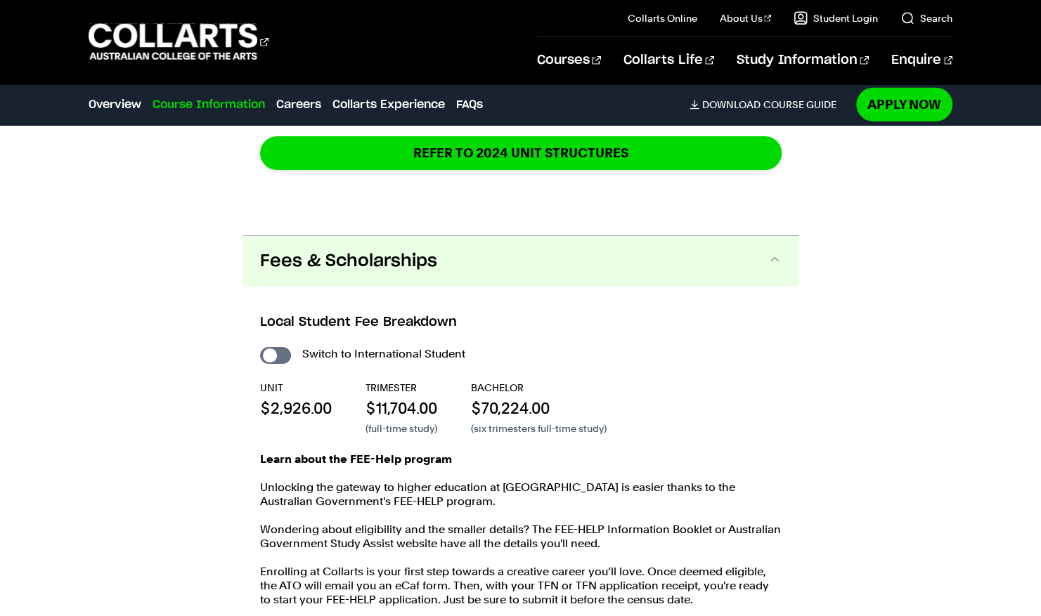
click at [782, 269] on button "Fees & Scholarships" at bounding box center [520, 261] width 555 height 51
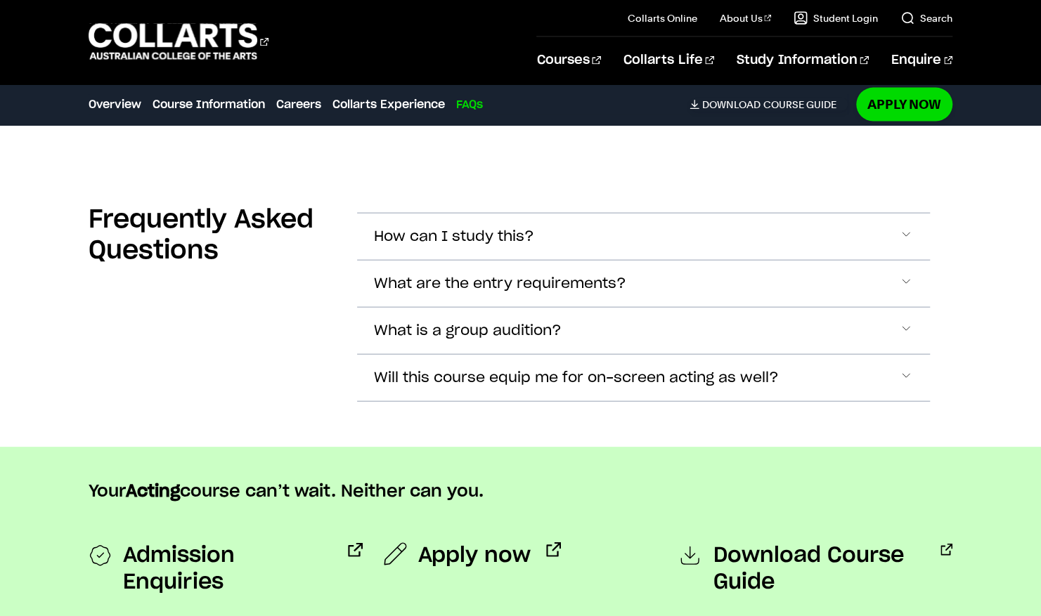
scroll to position [4859, 0]
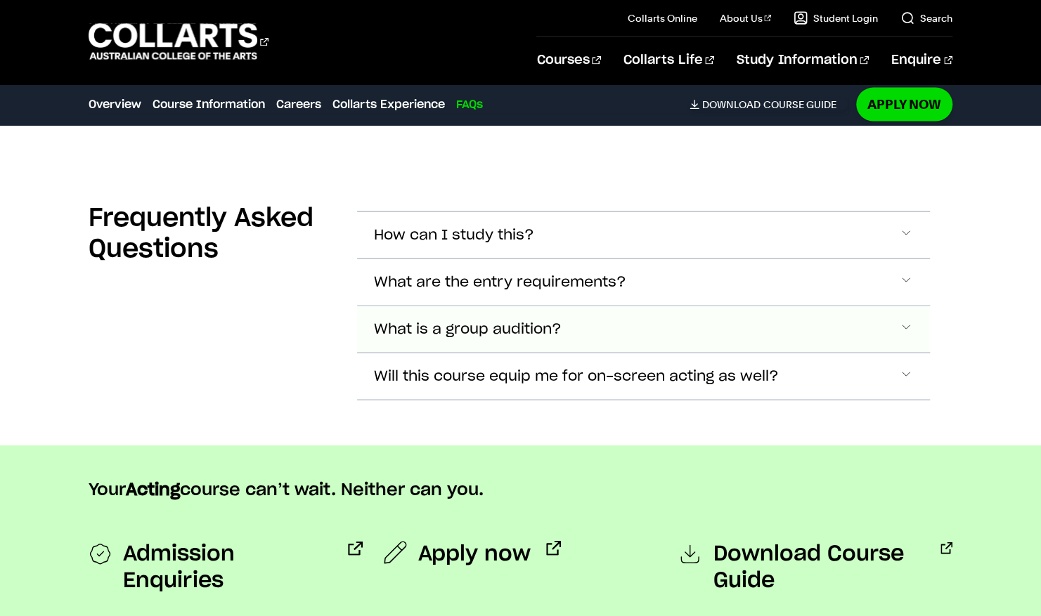
click at [905, 245] on span "Accordion Section" at bounding box center [906, 235] width 14 height 18
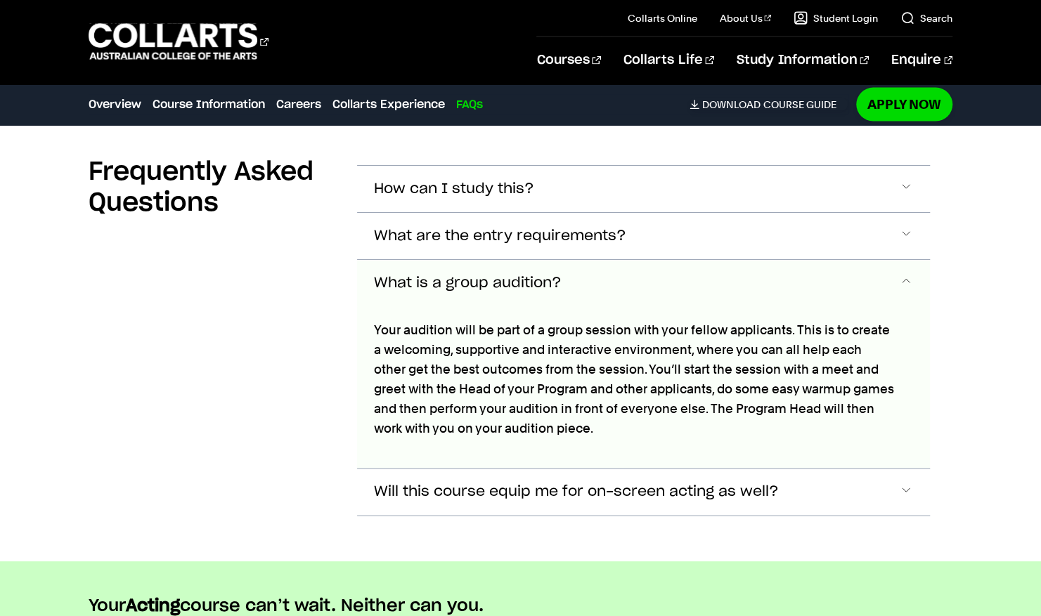
scroll to position [4888, 0]
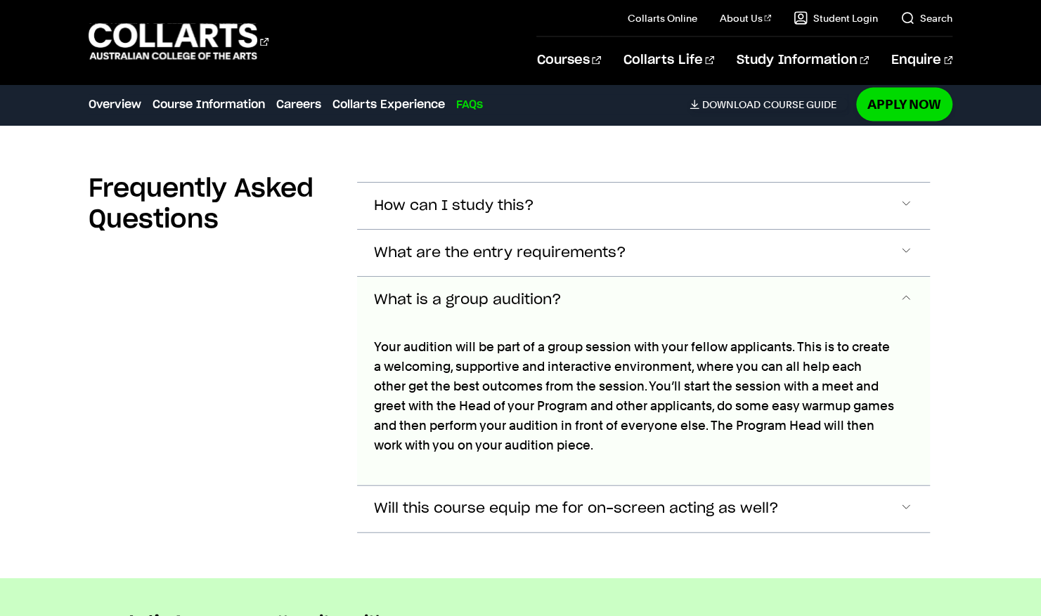
click at [903, 295] on span "Accordion Section" at bounding box center [906, 300] width 14 height 18
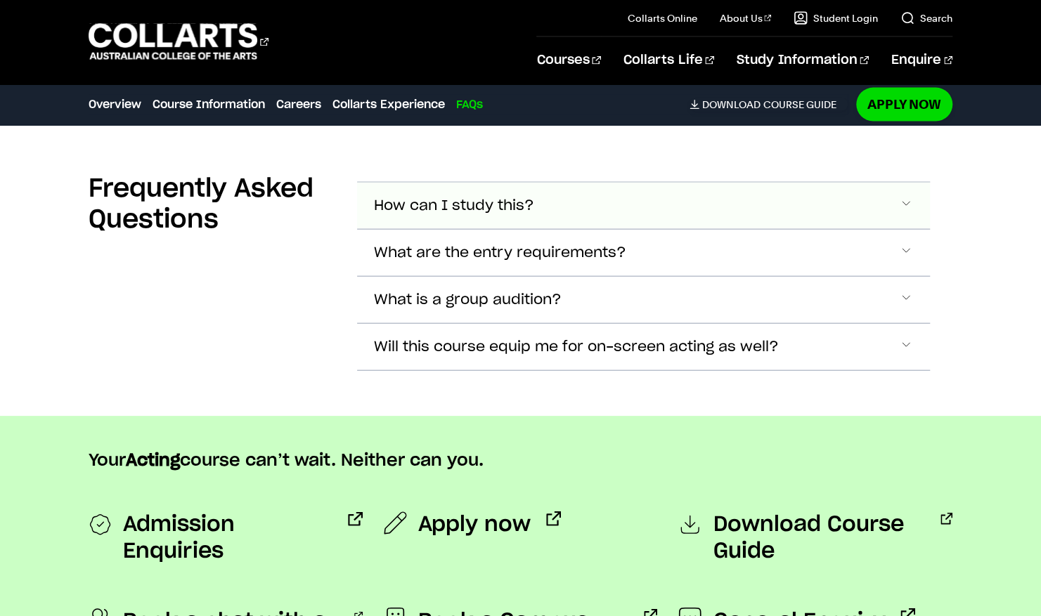
click at [814, 197] on button "How can I study this?" at bounding box center [643, 206] width 573 height 46
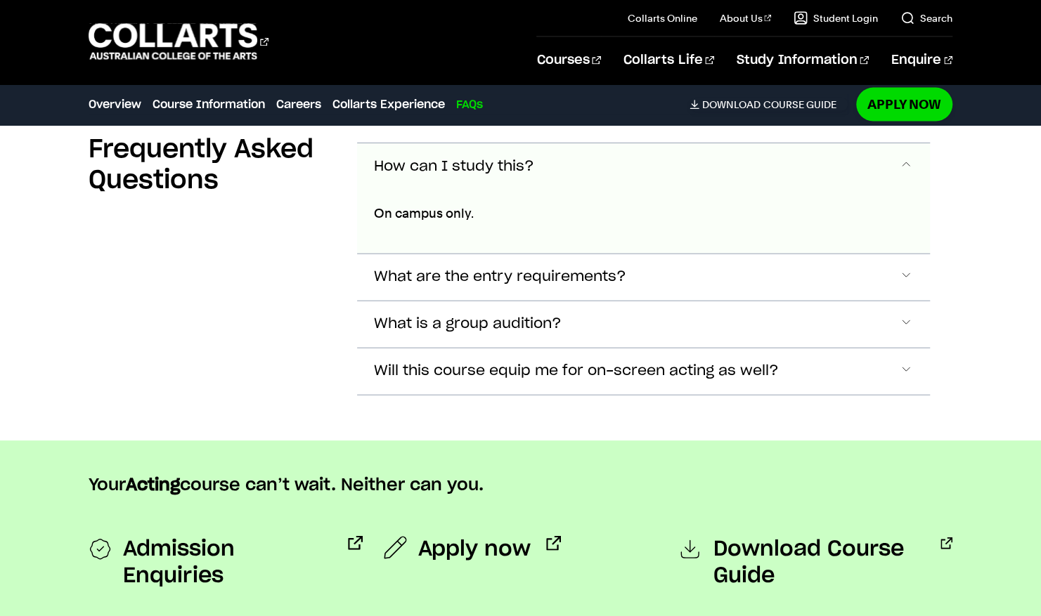
scroll to position [4940, 0]
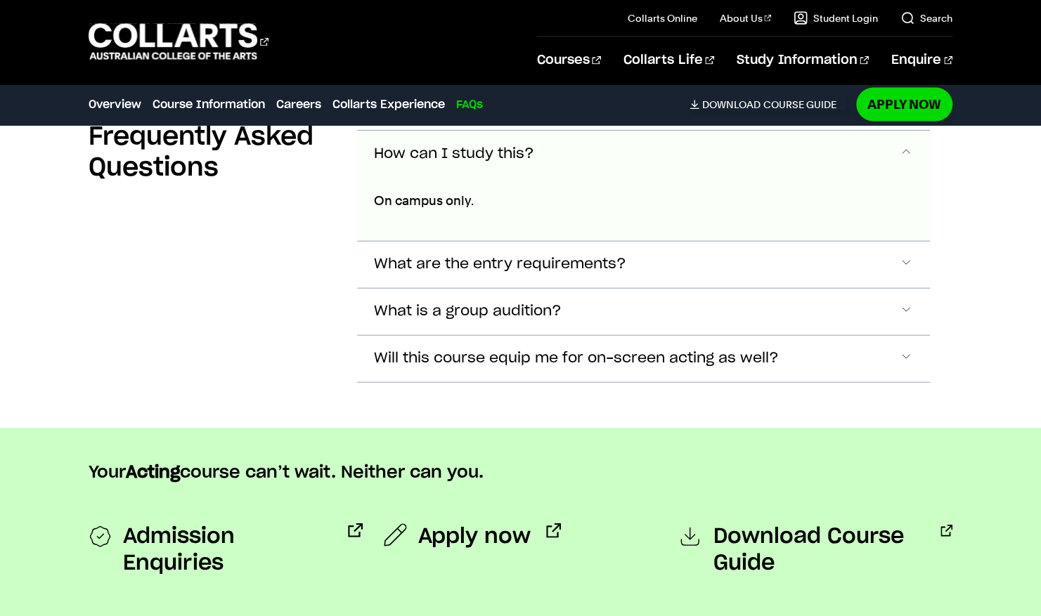
click at [756, 149] on button "How can I study this?" at bounding box center [643, 154] width 573 height 46
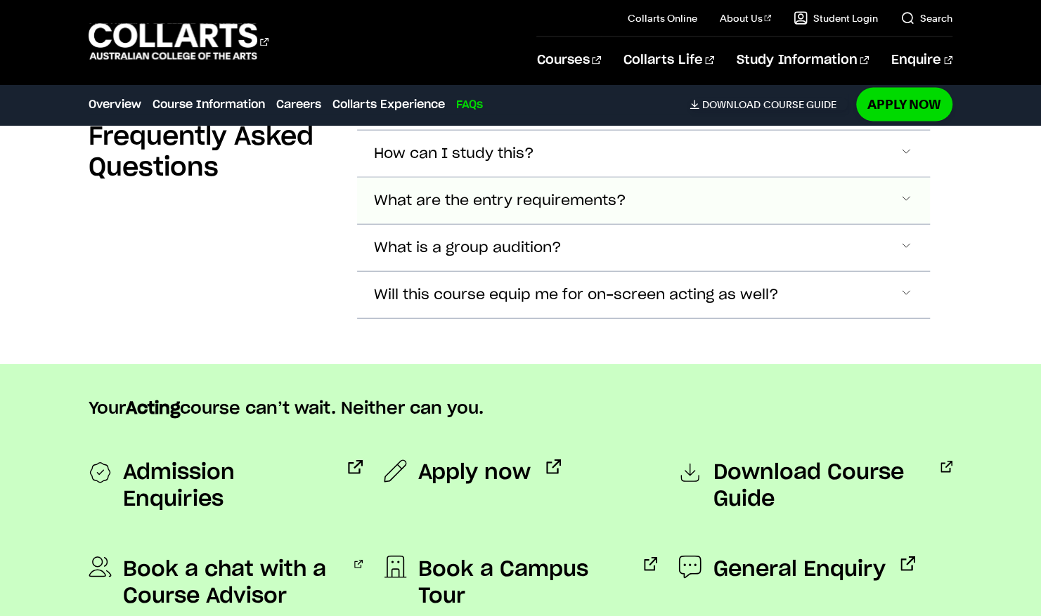
click at [756, 177] on button "What are the entry requirements?" at bounding box center [643, 154] width 573 height 46
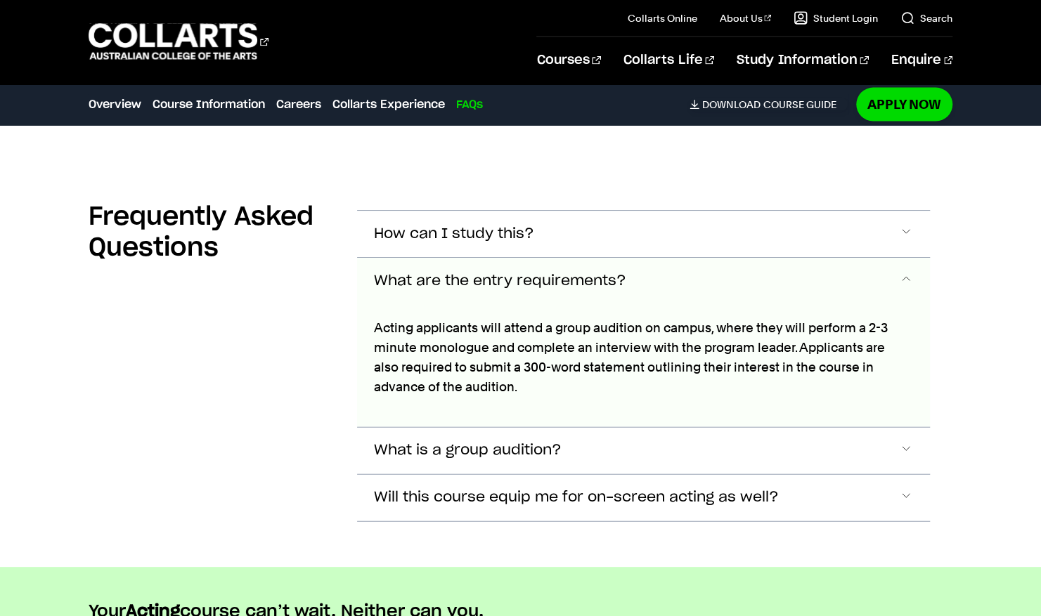
scroll to position [4859, 0]
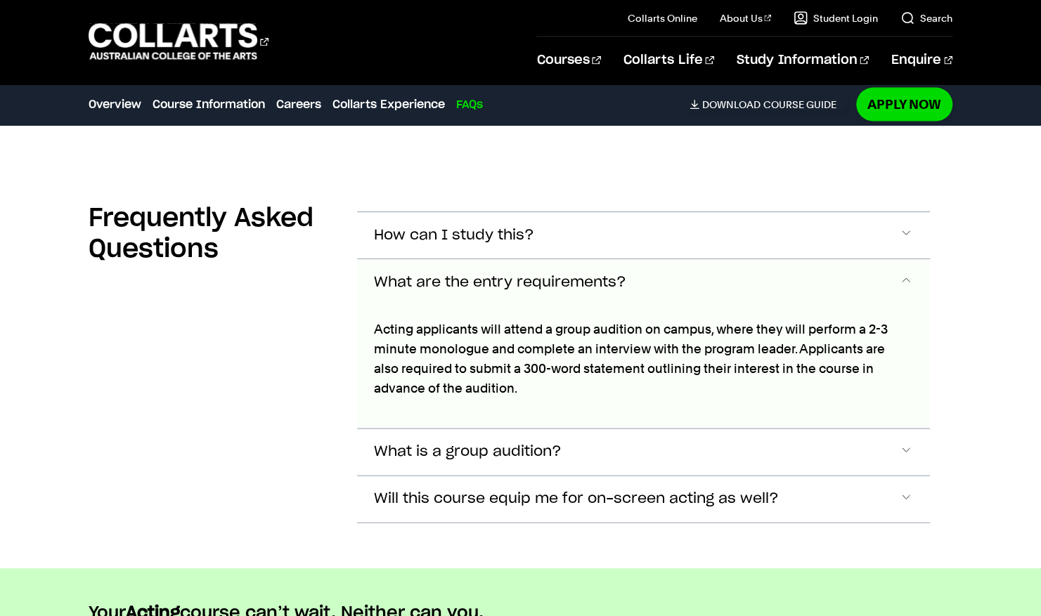
click at [896, 275] on button "What are the entry requirements?" at bounding box center [643, 282] width 573 height 46
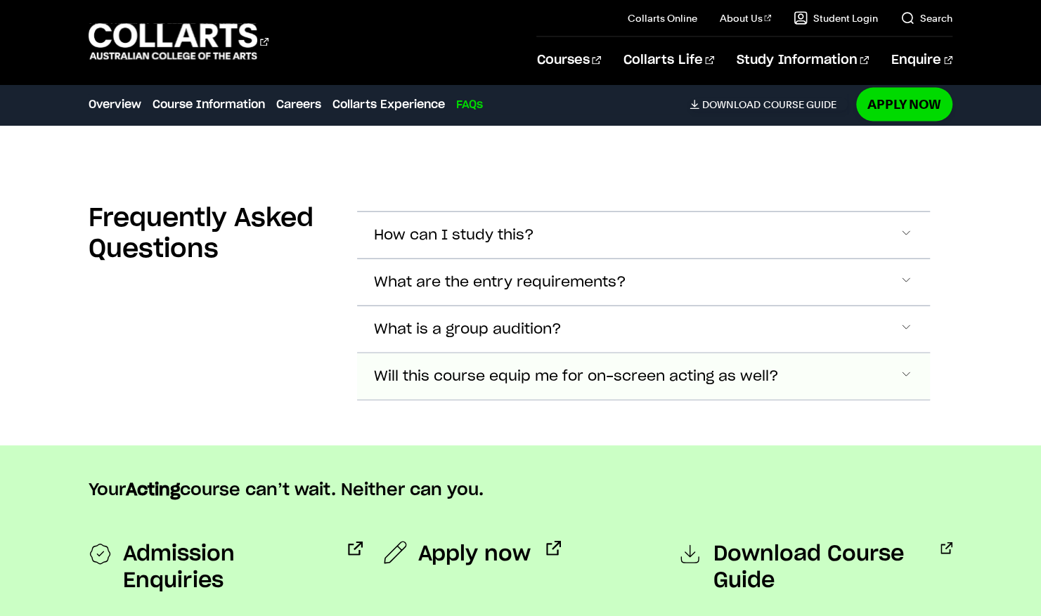
click at [810, 259] on button "Will this course equip me for on-screen acting as well?" at bounding box center [643, 235] width 573 height 46
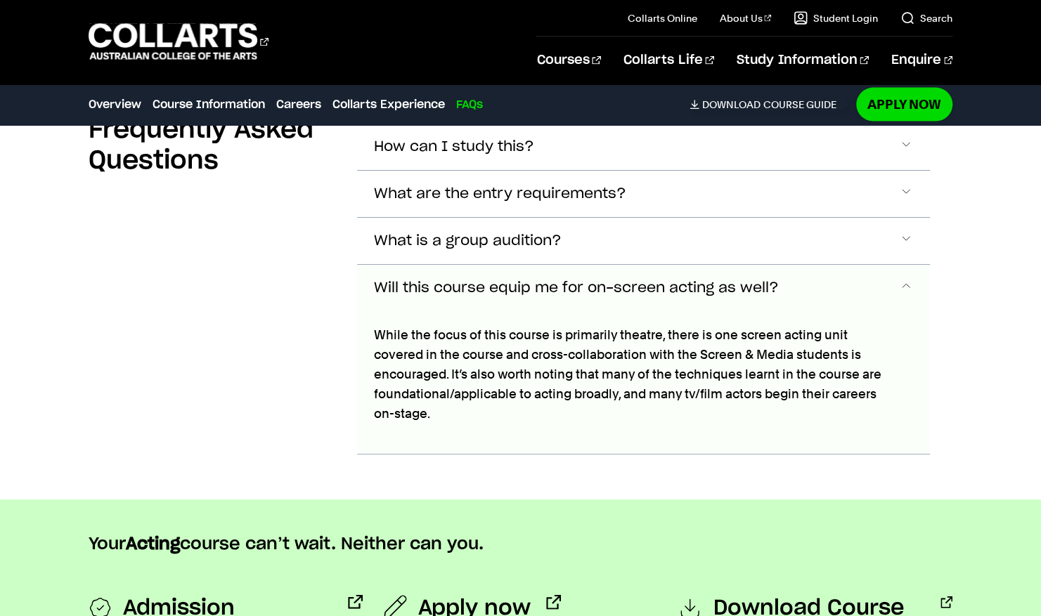
scroll to position [4946, 0]
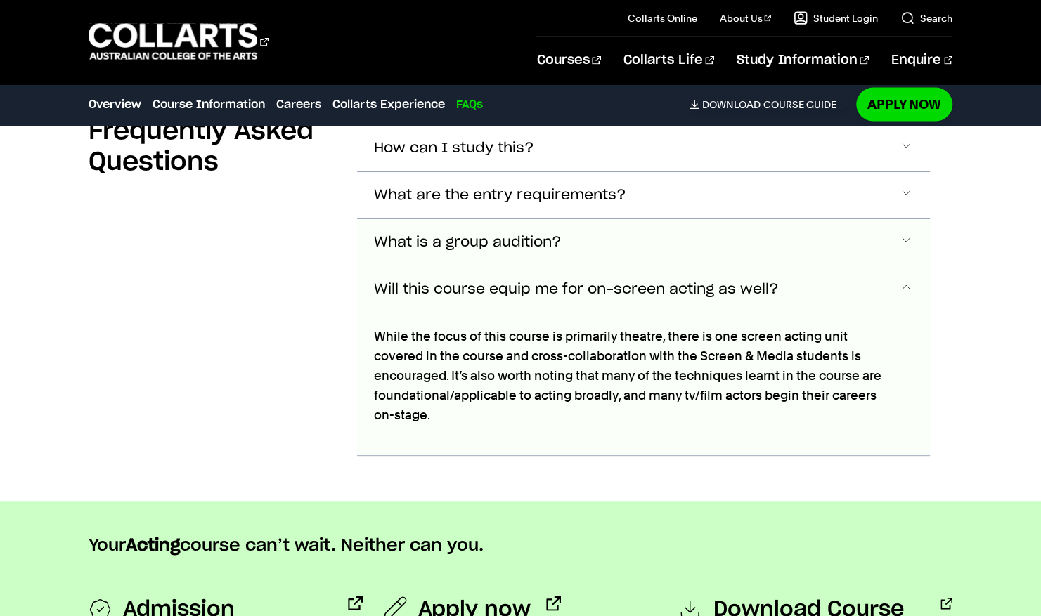
drag, startPoint x: 889, startPoint y: 222, endPoint x: 768, endPoint y: 228, distance: 121.7
click at [768, 172] on button "What is a group audition?" at bounding box center [643, 148] width 573 height 46
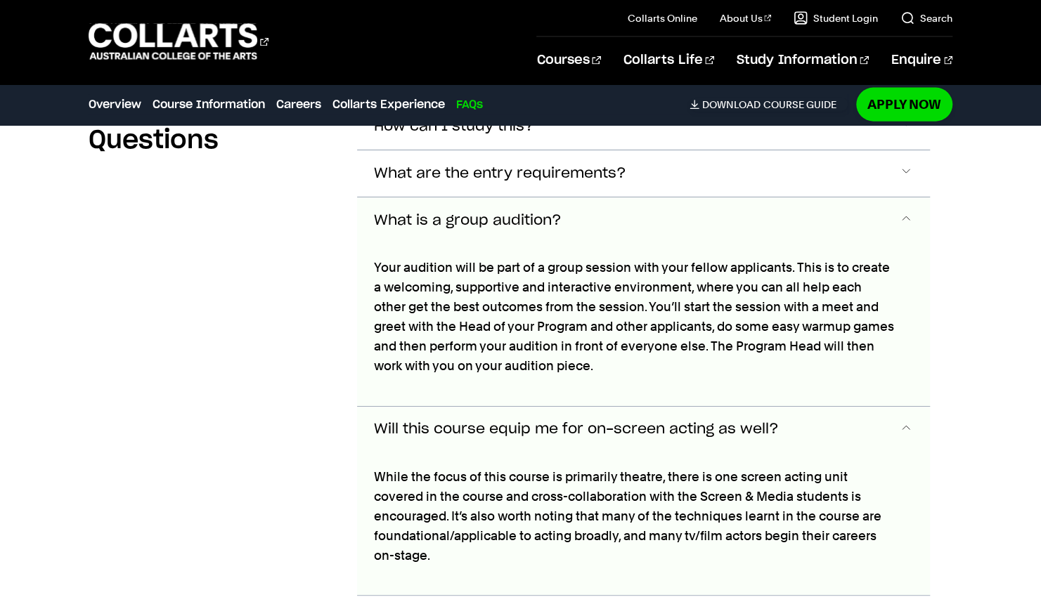
scroll to position [4966, 0]
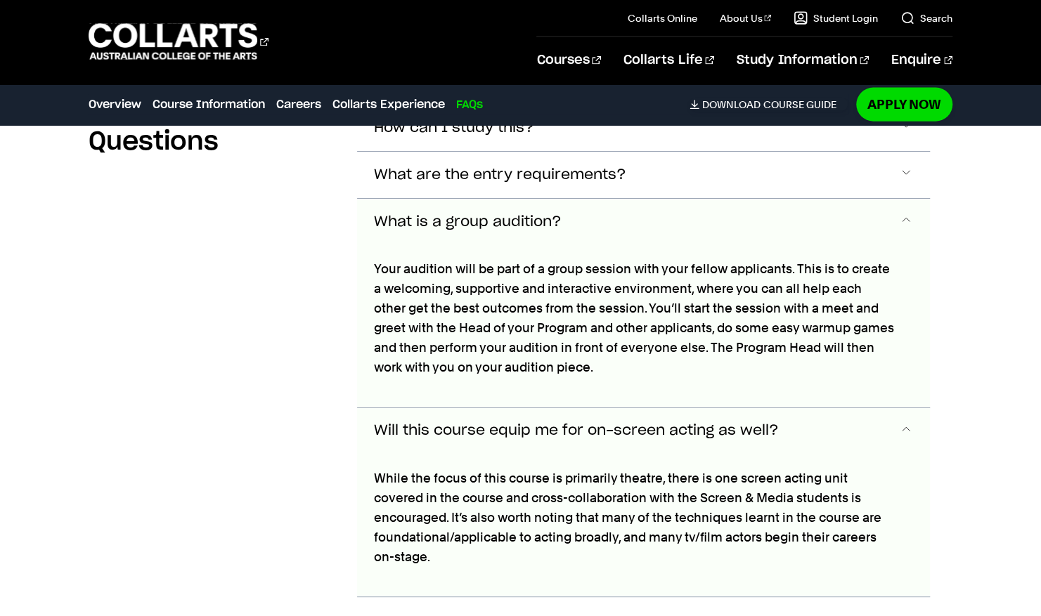
click at [900, 216] on span "Accordion Section" at bounding box center [906, 222] width 14 height 18
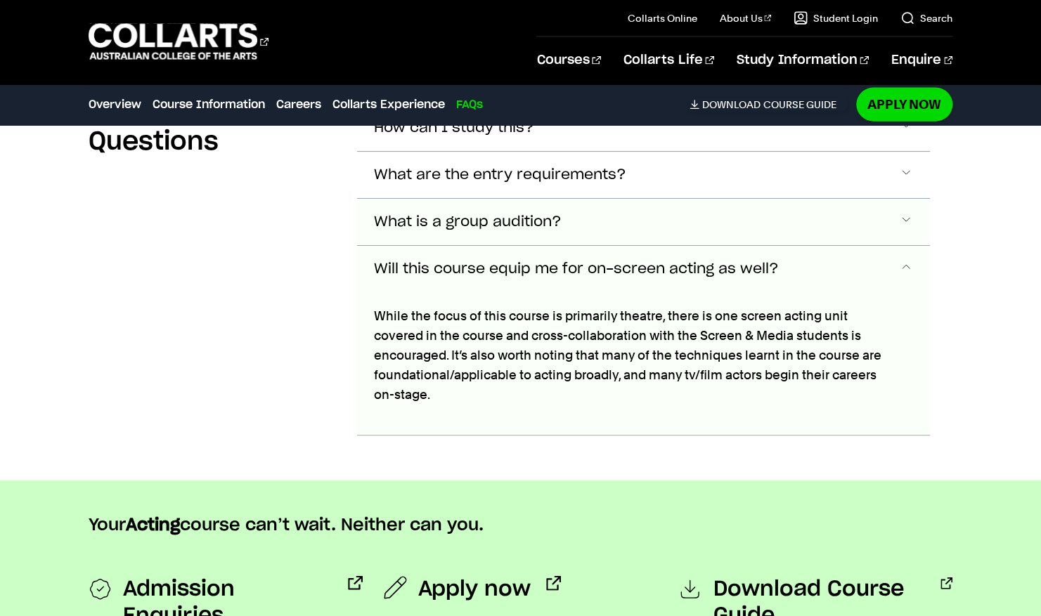
click at [900, 137] on span "Accordion Section" at bounding box center [906, 128] width 14 height 18
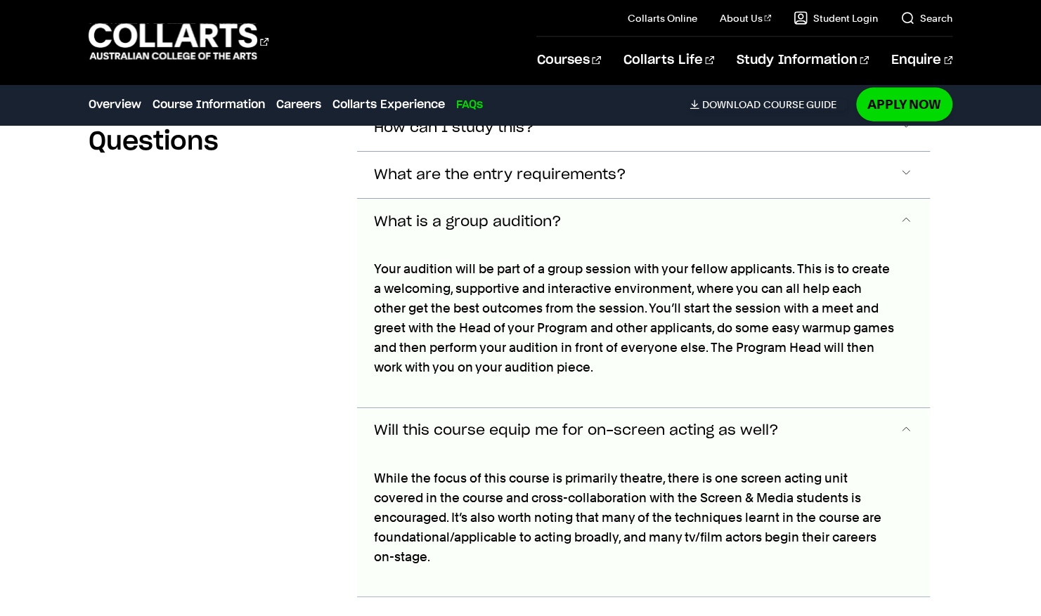
scroll to position [4965, 0]
click at [903, 214] on span "Accordion Section" at bounding box center [906, 223] width 14 height 18
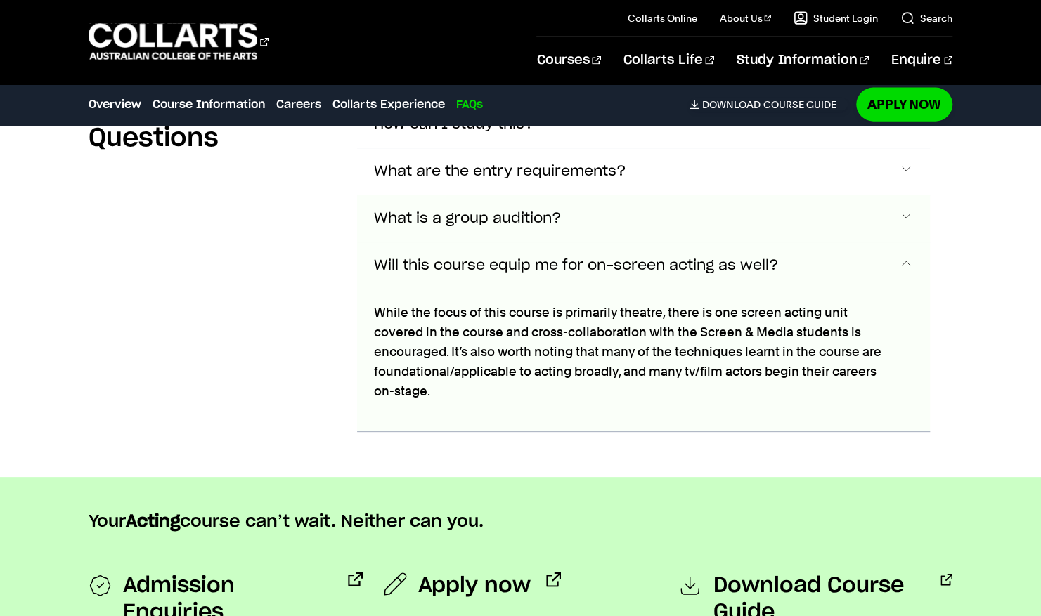
scroll to position [4972, 0]
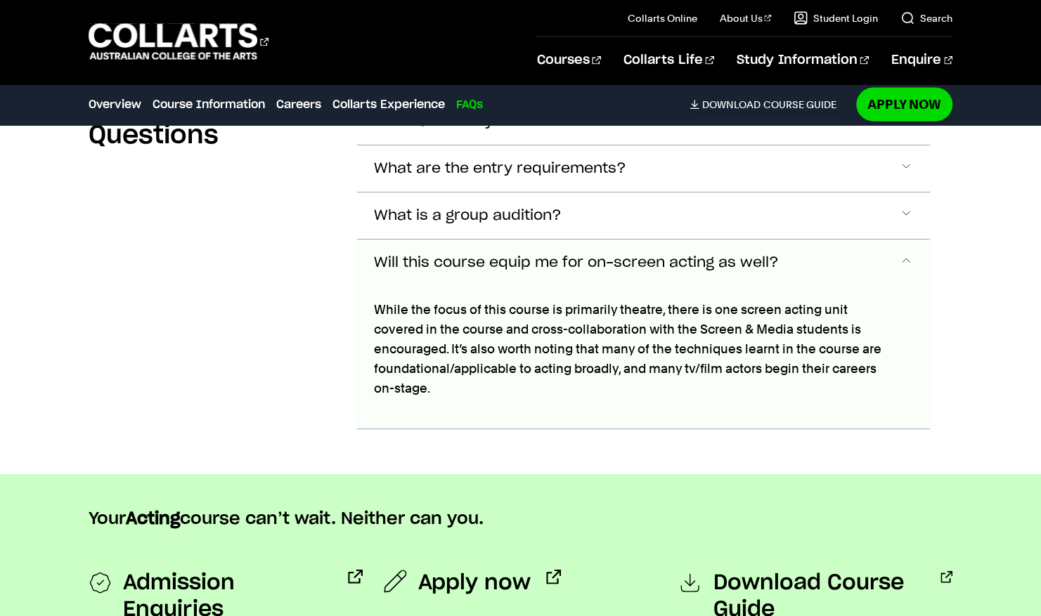
click at [848, 258] on button "Will this course equip me for on-screen acting as well?" at bounding box center [643, 263] width 573 height 46
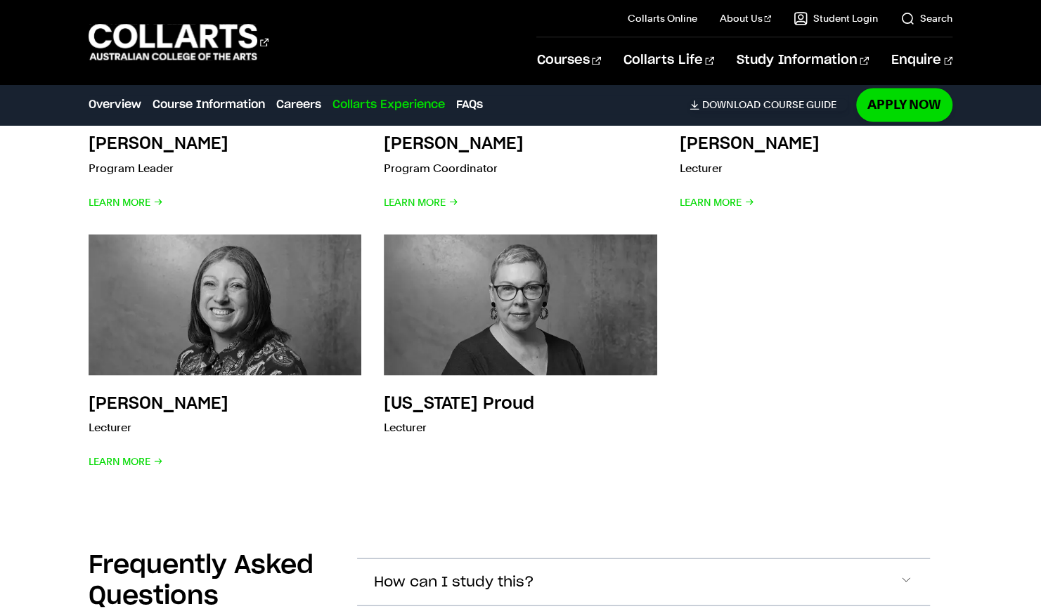
scroll to position [4501, 0]
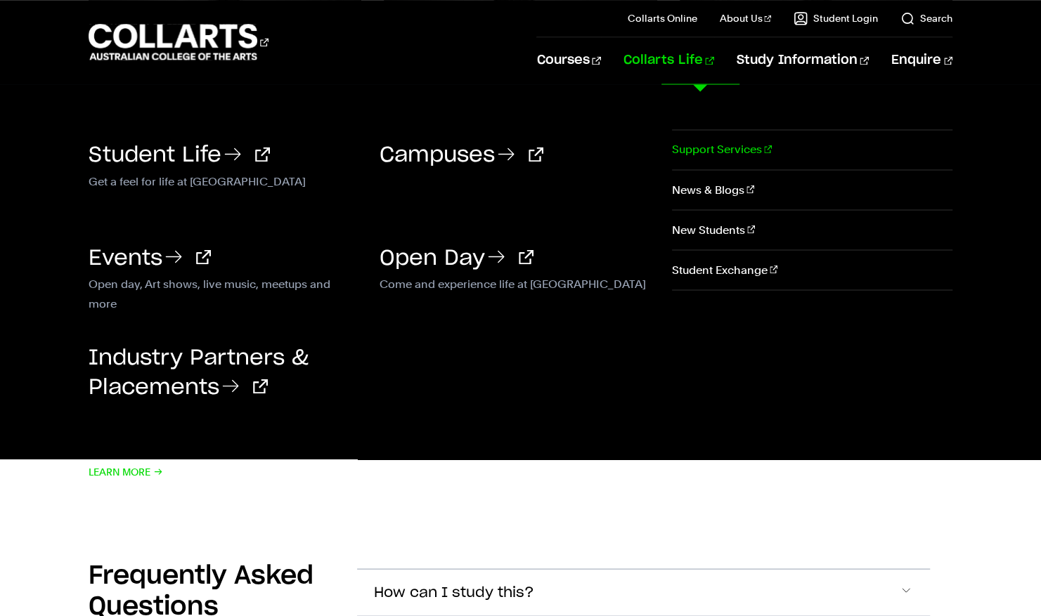
click at [704, 144] on link "Support Services" at bounding box center [812, 149] width 280 height 39
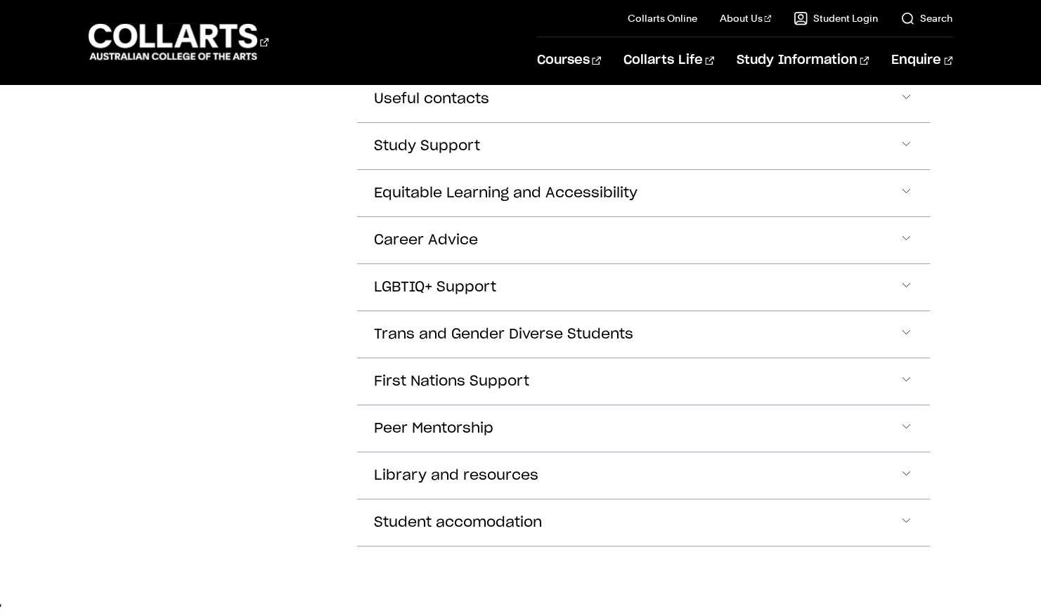
scroll to position [665, 0]
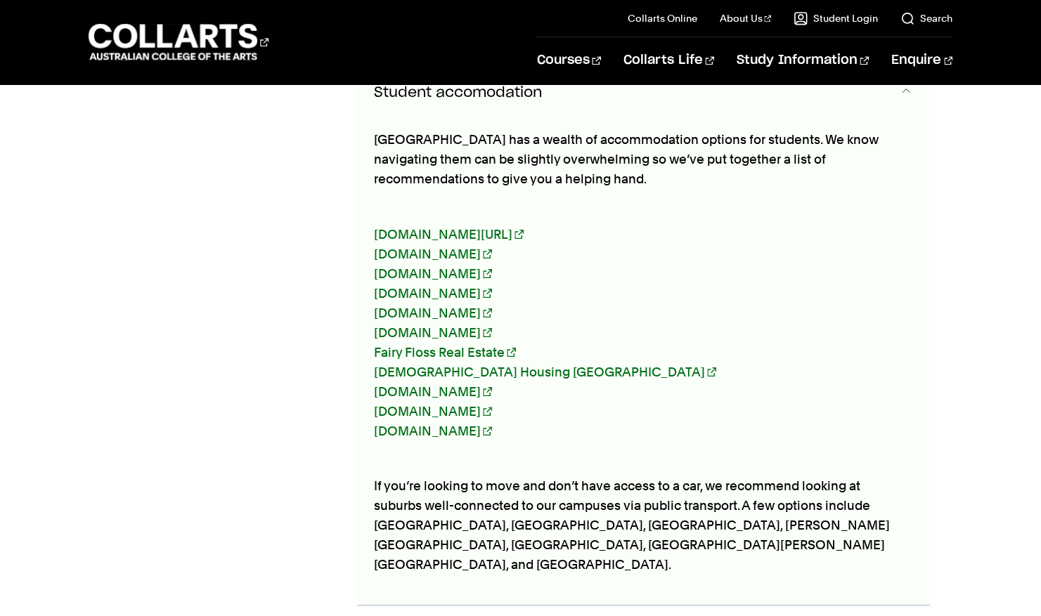
scroll to position [1097, 0]
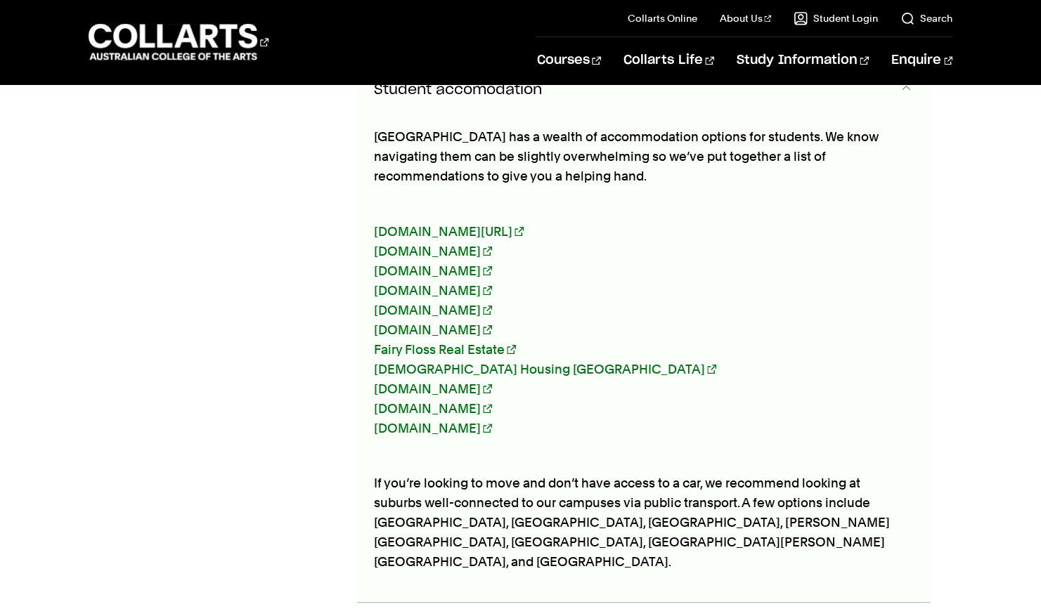
click at [936, 446] on section "Support for students Student Support advisors How do I access Student Support?" at bounding box center [521, 9] width 864 height 1278
click at [960, 290] on div "Support for students Student Support advisors How do I access Student Support?" at bounding box center [520, 9] width 1041 height 1278
drag, startPoint x: 960, startPoint y: 290, endPoint x: 927, endPoint y: 209, distance: 86.7
click at [927, 209] on div "Melbourne has a wealth of accommodation options for students. We know navigatin…" at bounding box center [643, 357] width 573 height 489
click at [921, 286] on div "Melbourne has a wealth of accommodation options for students. We know navigatin…" at bounding box center [643, 357] width 573 height 489
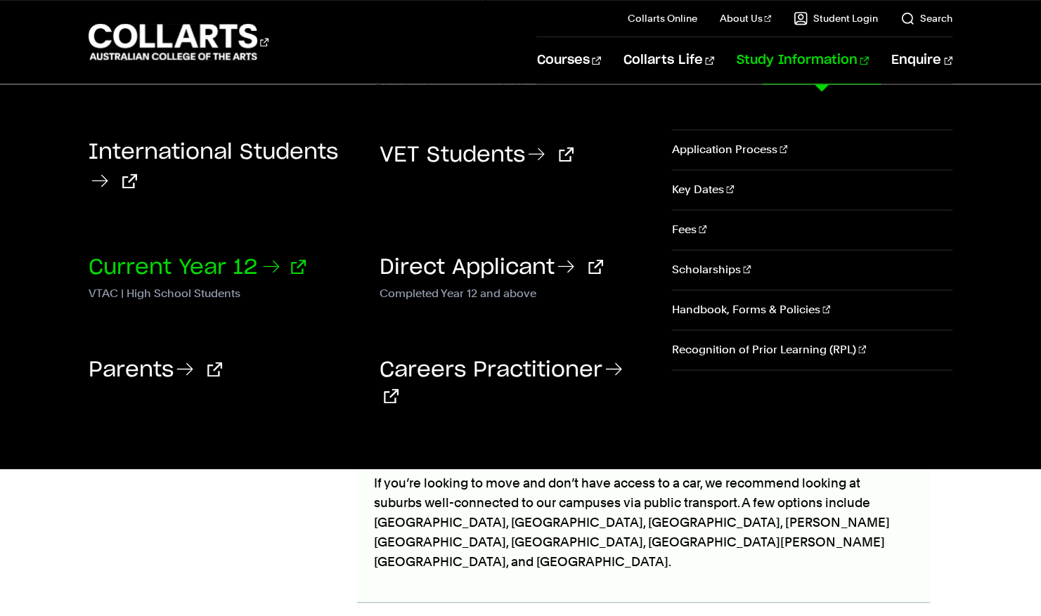
click at [238, 257] on link "Current Year 12" at bounding box center [197, 267] width 217 height 21
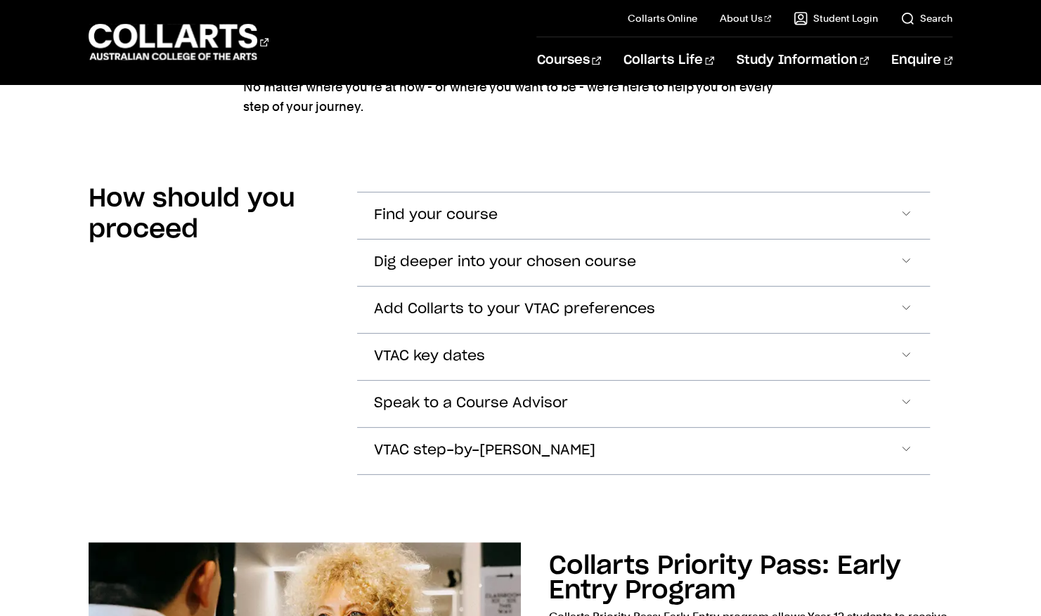
scroll to position [1099, 0]
click at [654, 221] on button "Find your course" at bounding box center [643, 215] width 573 height 46
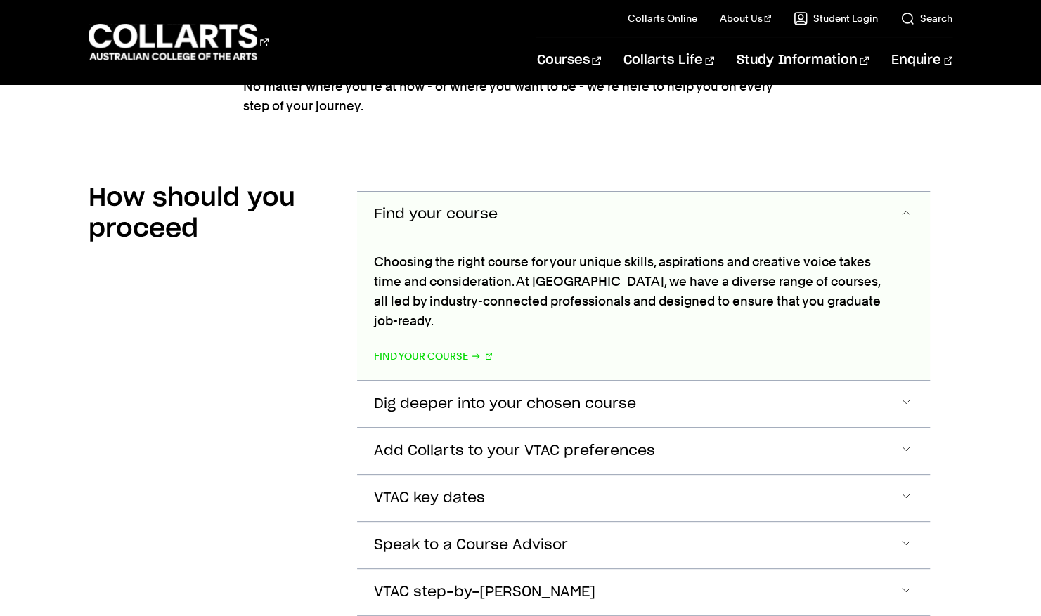
scroll to position [1163, 0]
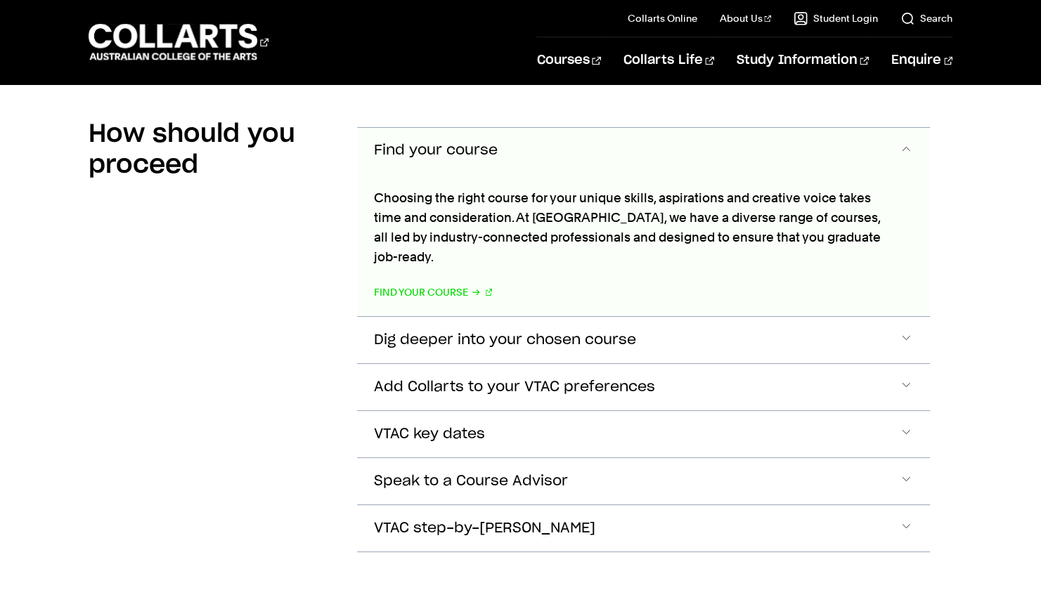
click at [543, 155] on button "Find your course" at bounding box center [643, 151] width 573 height 46
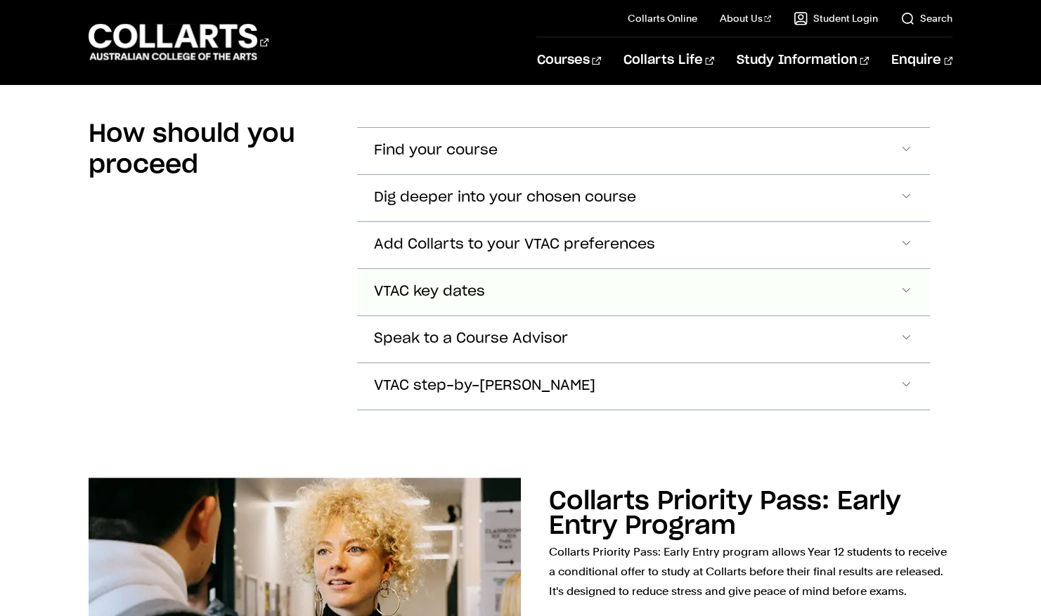
click at [556, 174] on button "VTAC key dates" at bounding box center [643, 151] width 573 height 46
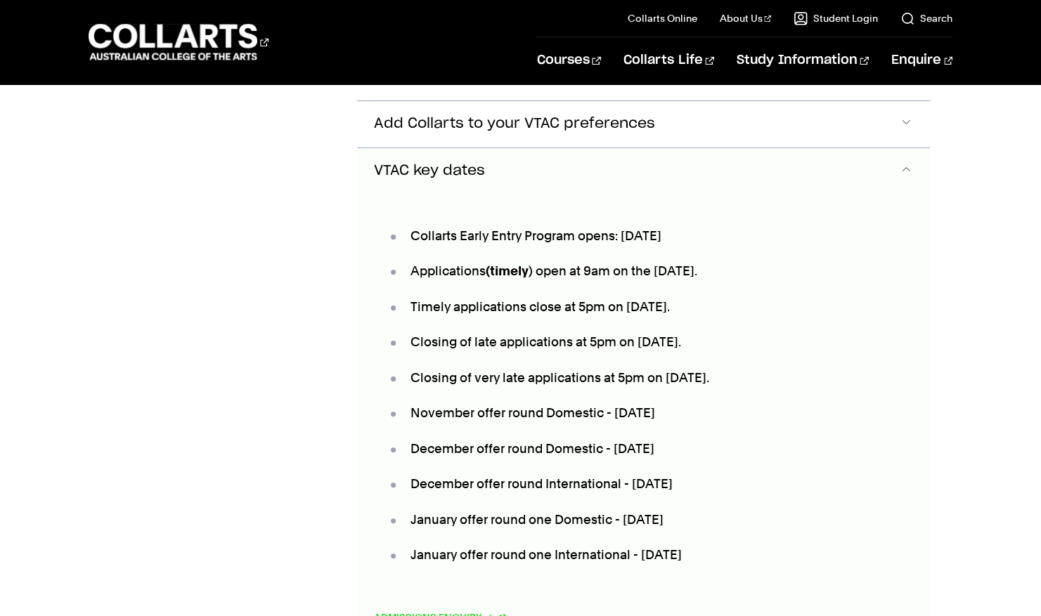
scroll to position [1300, 0]
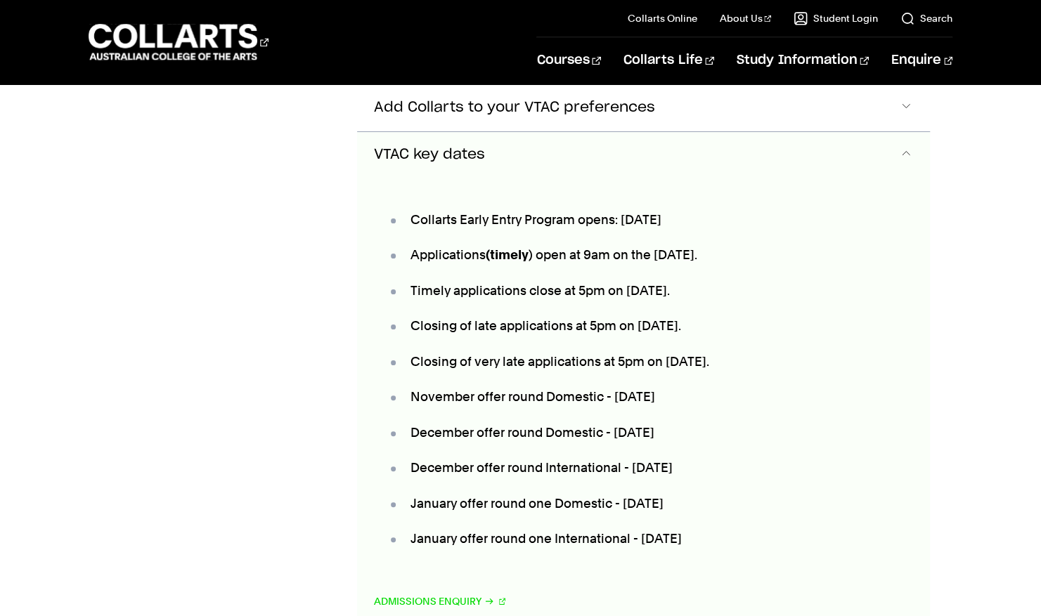
click at [498, 136] on button "VTAC key dates" at bounding box center [643, 155] width 573 height 46
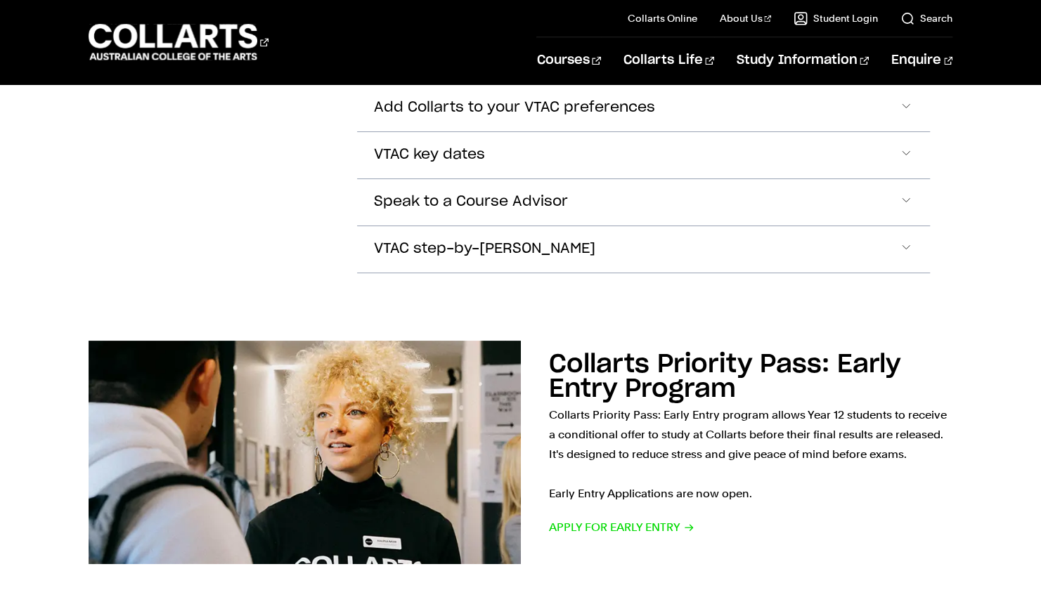
click at [983, 337] on div "Collarts Priority Pass: Early Entry Program Collarts Priority Pass: Early Entry…" at bounding box center [520, 452] width 1041 height 269
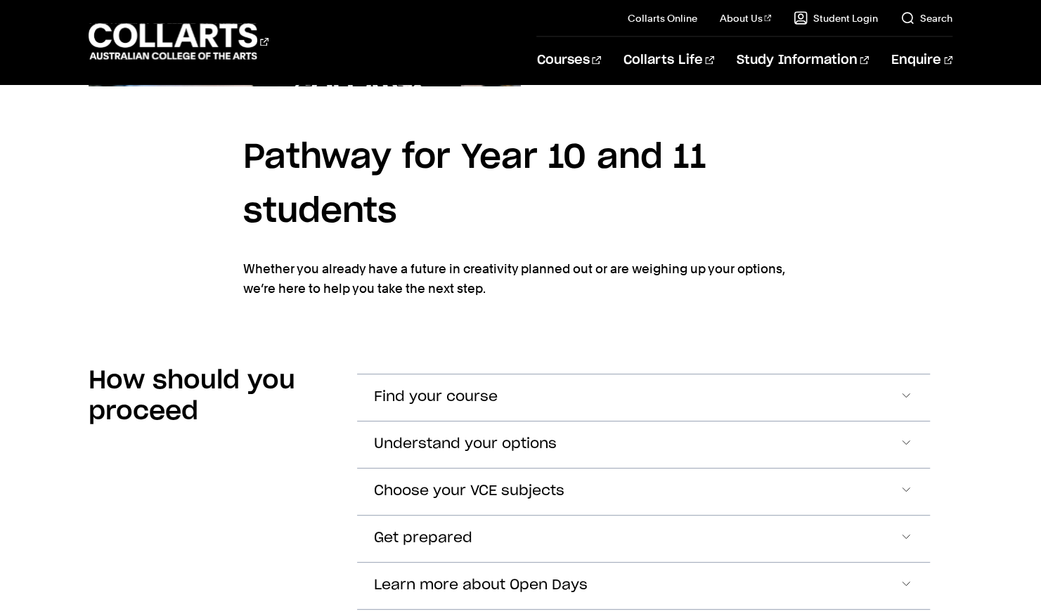
scroll to position [1809, 0]
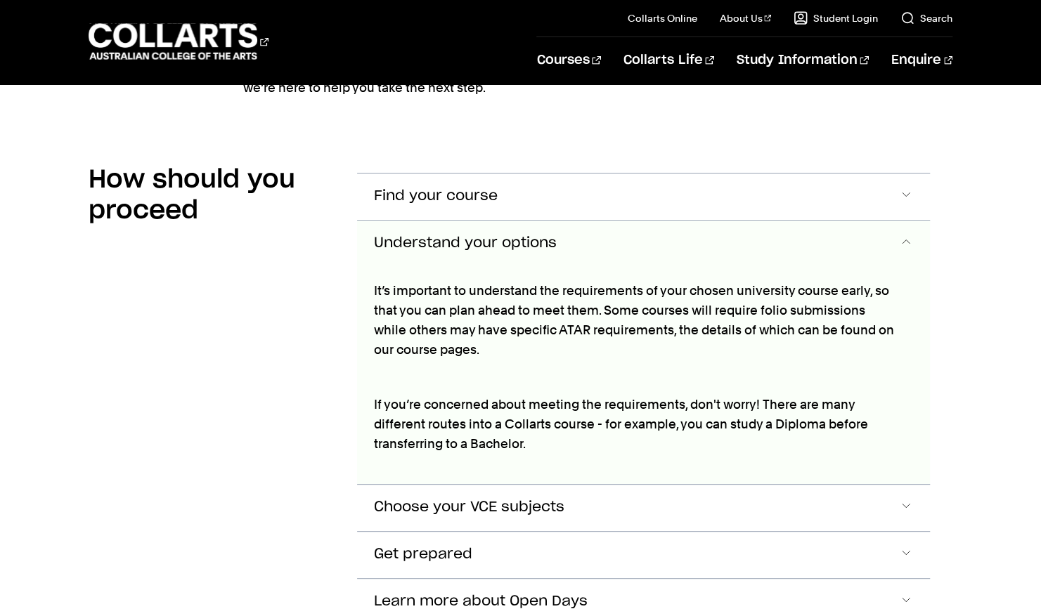
scroll to position [2062, 0]
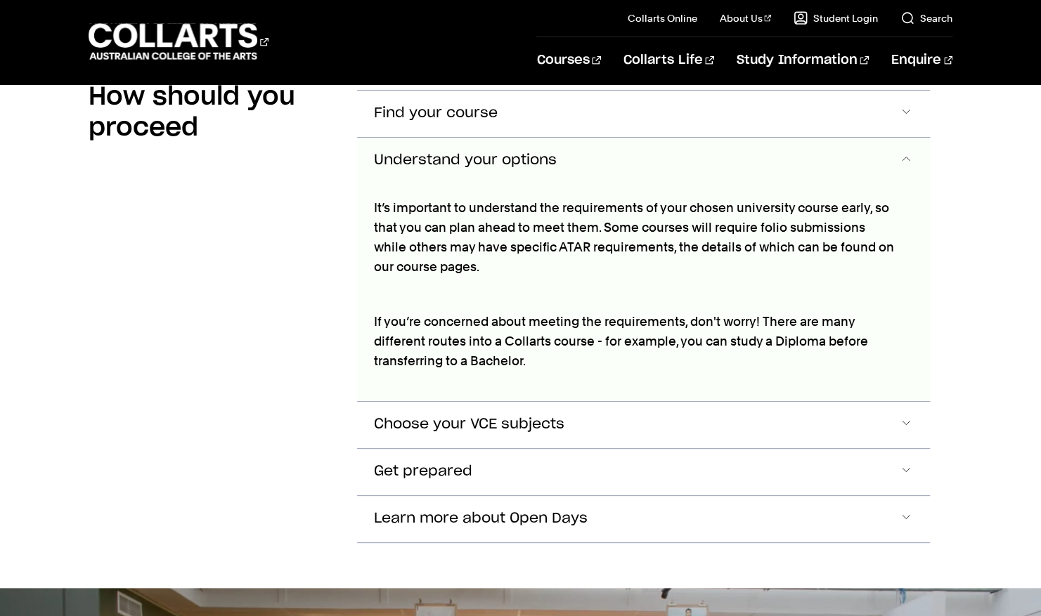
click at [529, 153] on span "Understand your options" at bounding box center [465, 161] width 183 height 16
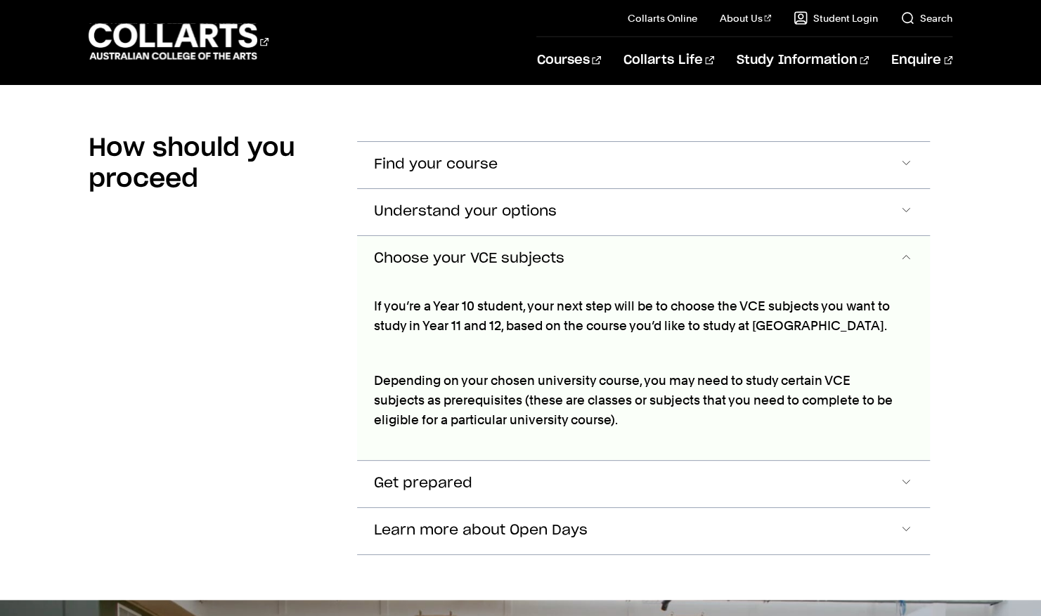
scroll to position [2009, 0]
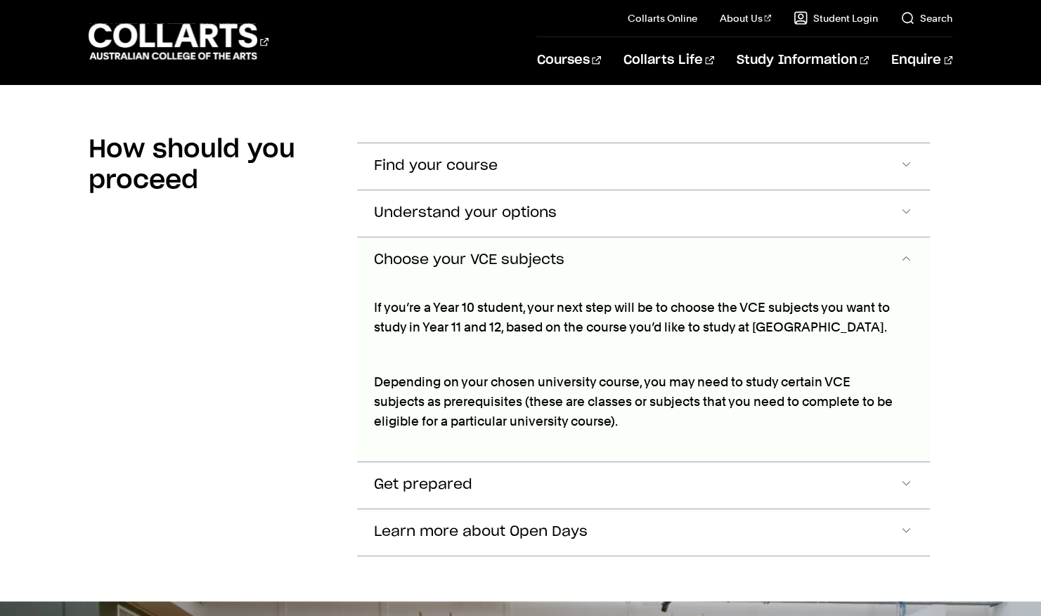
click at [942, 366] on section "How should you proceed Find your course Choosing your future career is a big de…" at bounding box center [521, 354] width 864 height 496
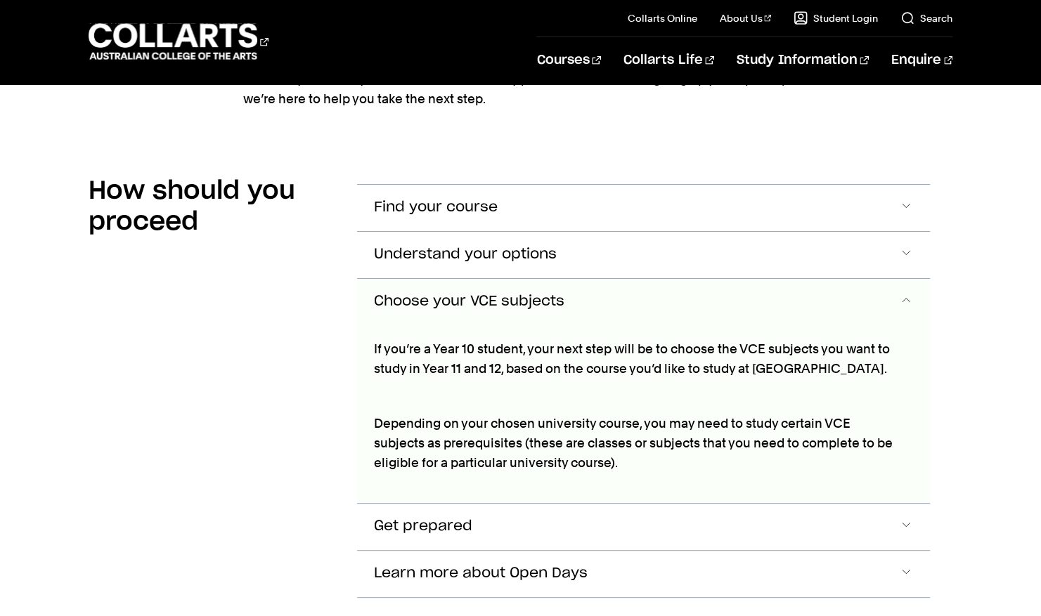
scroll to position [1962, 0]
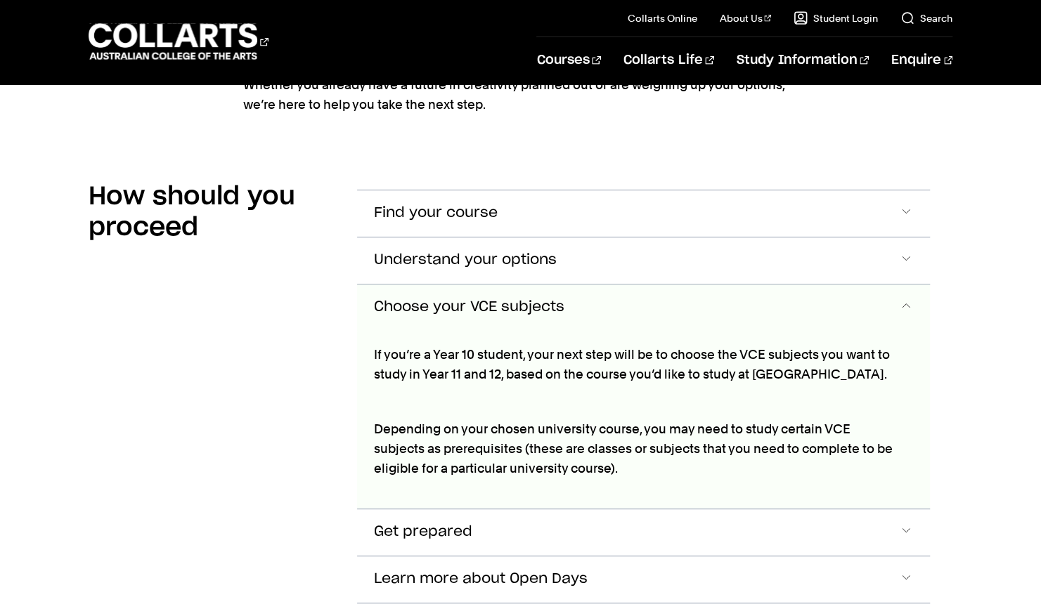
click at [535, 299] on span "Choose your VCE subjects" at bounding box center [469, 307] width 190 height 16
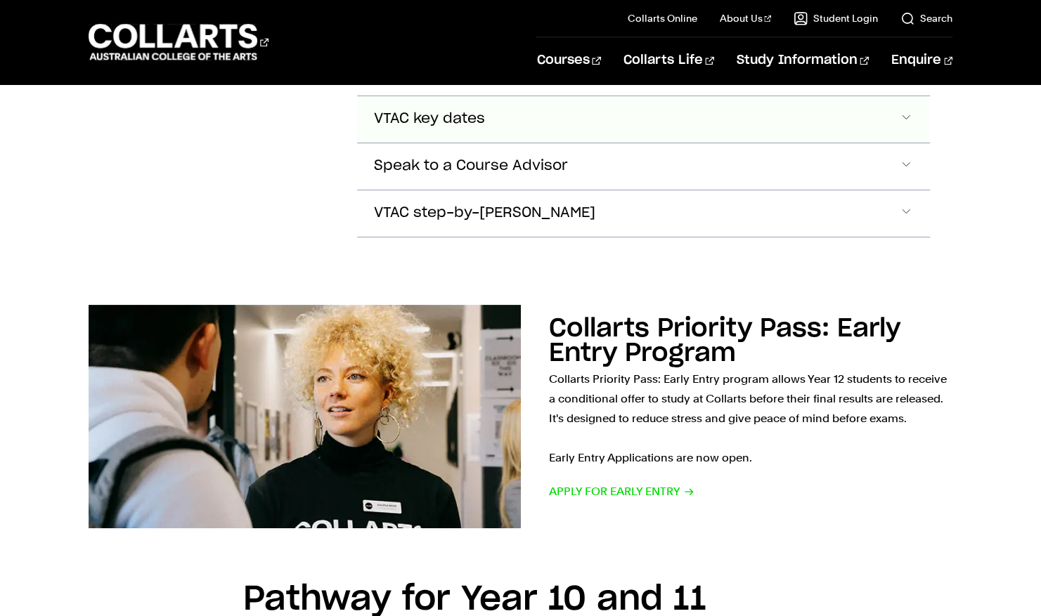
scroll to position [1281, 0]
